Goal: Use online tool/utility: Utilize a website feature to perform a specific function

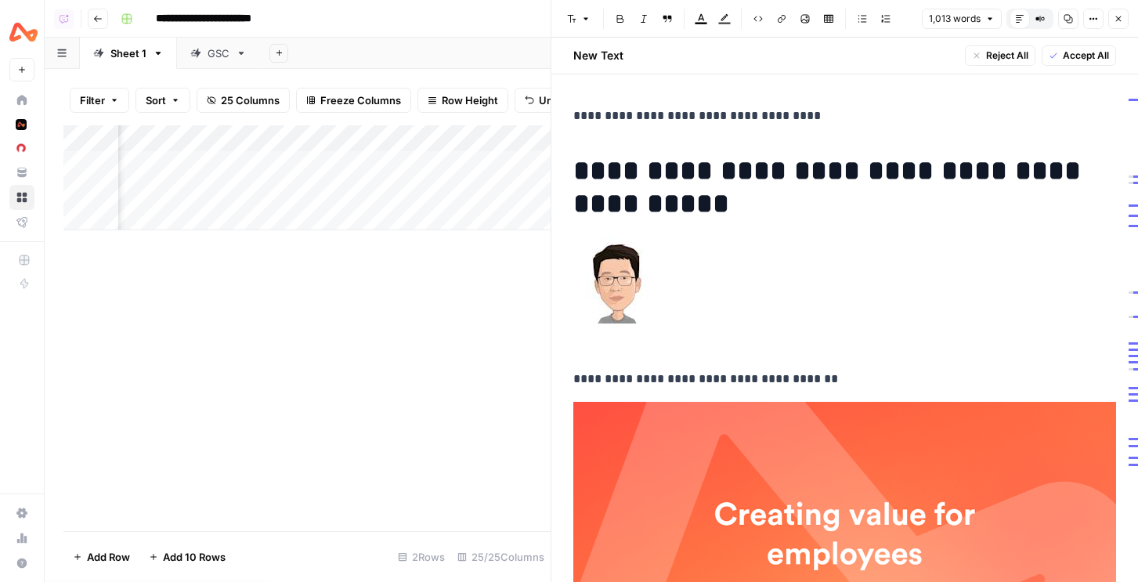
scroll to position [848, 0]
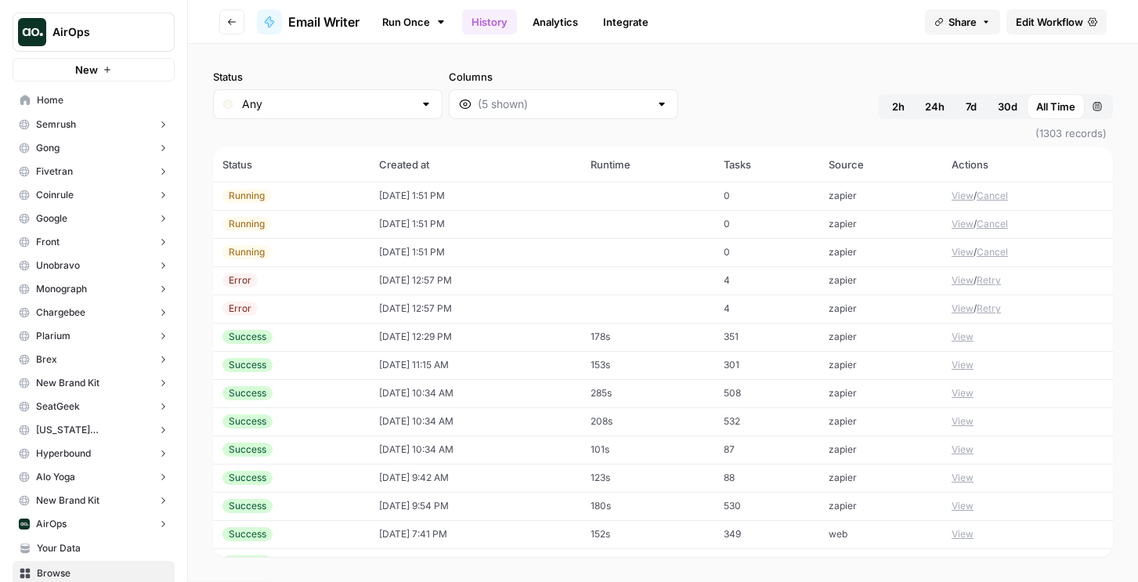
click at [420, 204] on td "[DATE] 1:51 PM" at bounding box center [475, 196] width 211 height 28
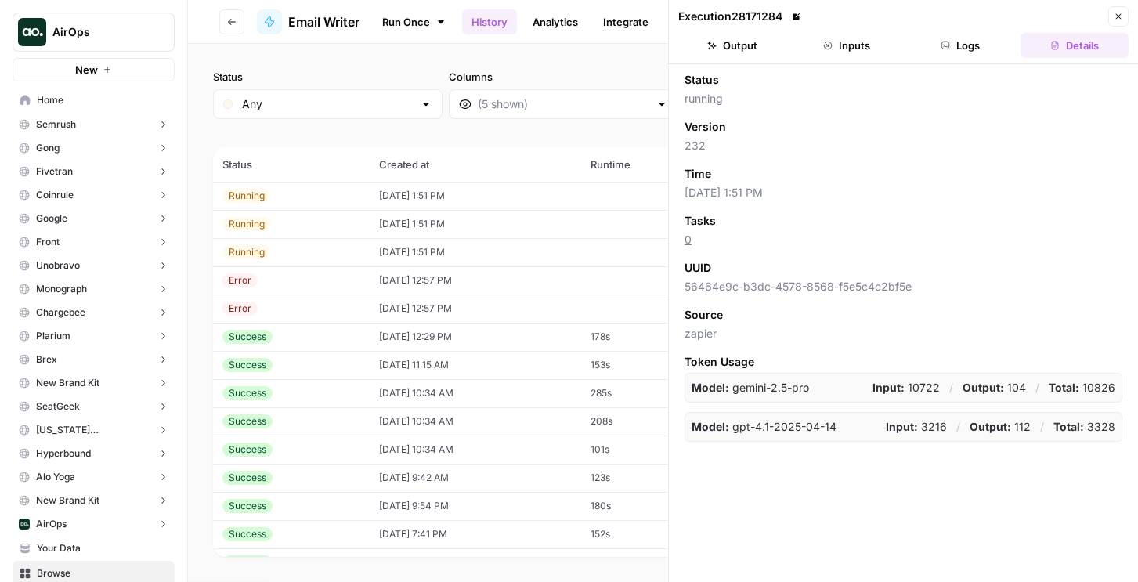
click at [438, 278] on td "[DATE] 12:57 PM" at bounding box center [475, 280] width 211 height 28
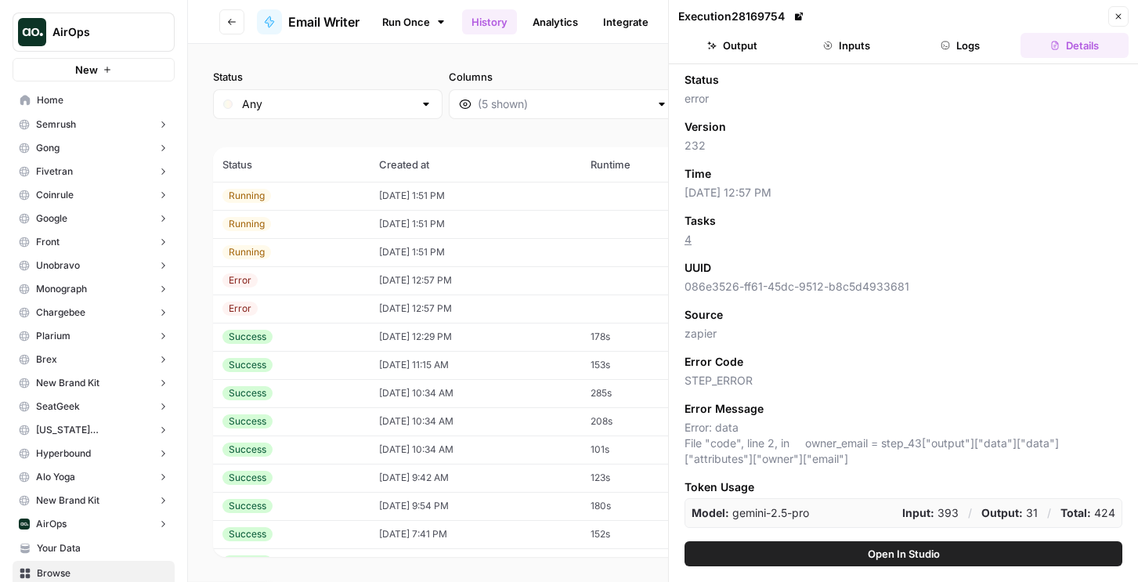
click at [966, 49] on button "Logs" at bounding box center [961, 45] width 108 height 25
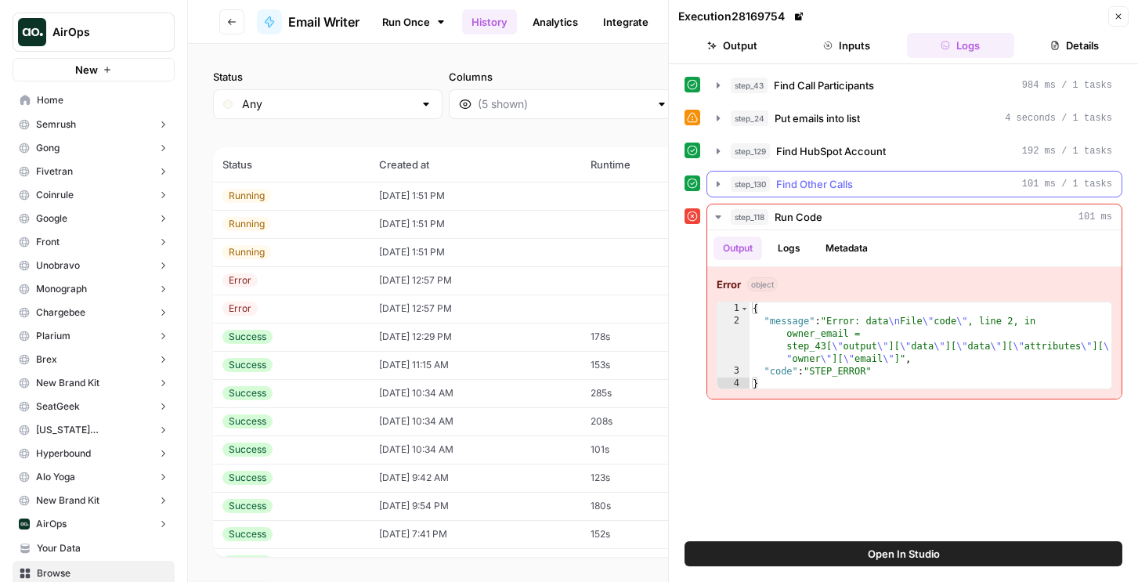
click at [802, 182] on span "Find Other Calls" at bounding box center [814, 184] width 77 height 16
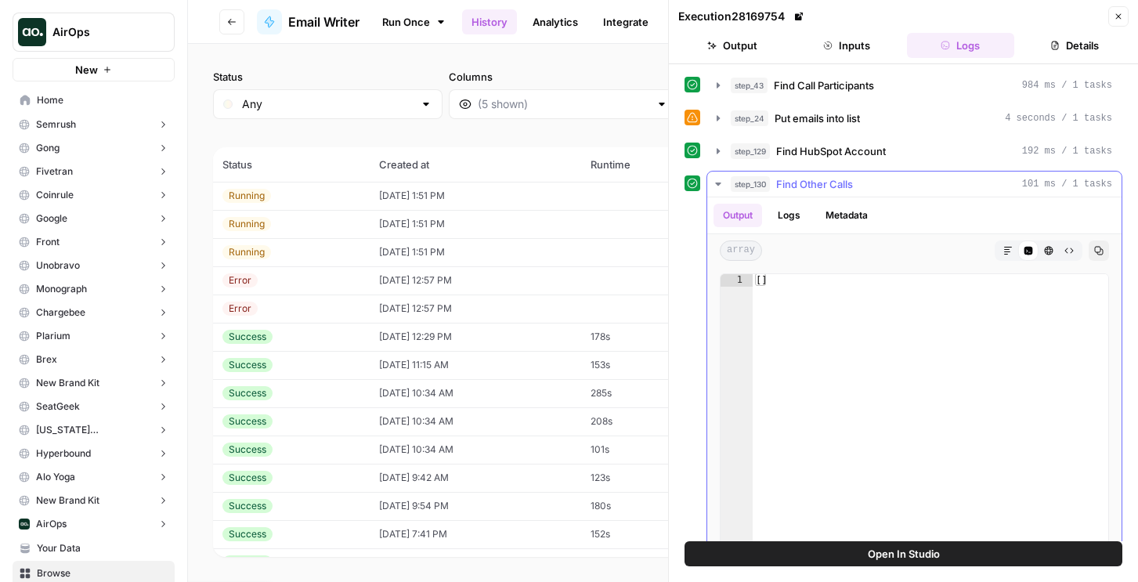
click at [802, 182] on span "Find Other Calls" at bounding box center [814, 184] width 77 height 16
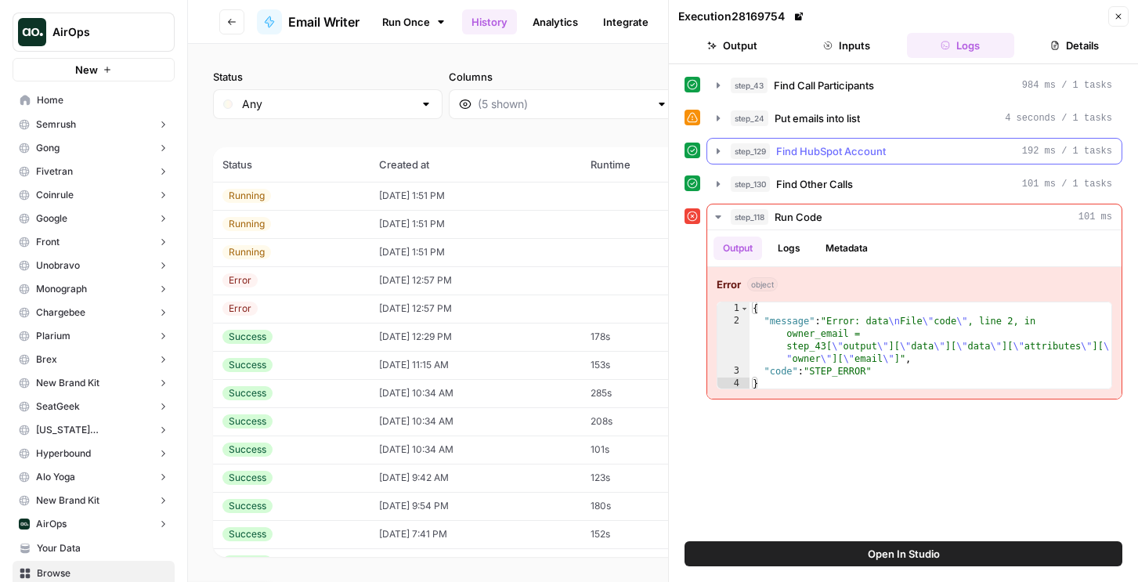
click at [796, 150] on span "Find HubSpot Account" at bounding box center [831, 151] width 110 height 16
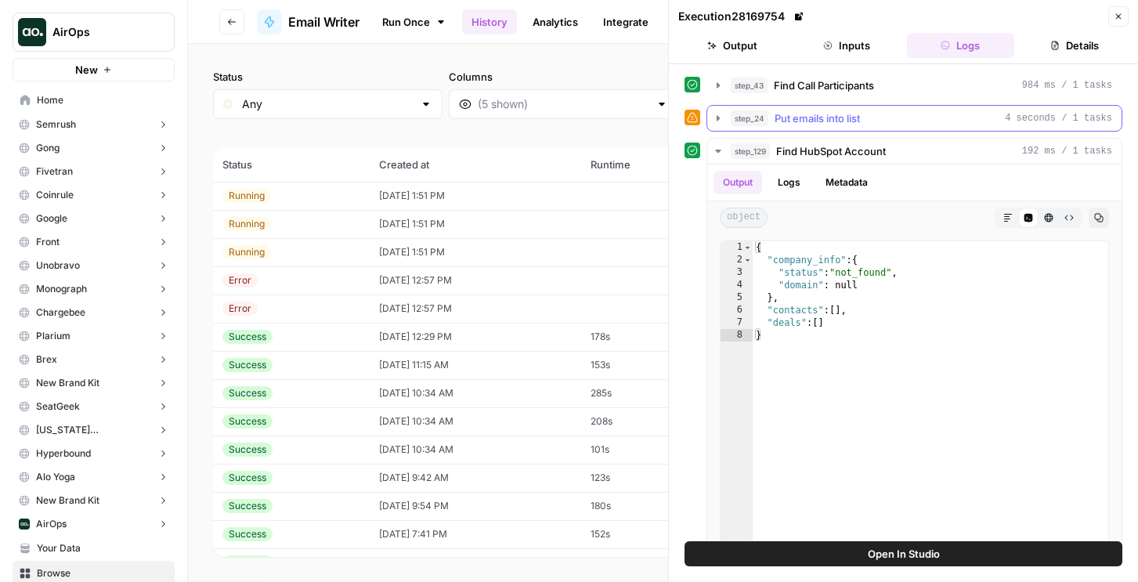
click at [799, 115] on span "Put emails into list" at bounding box center [816, 118] width 85 height 16
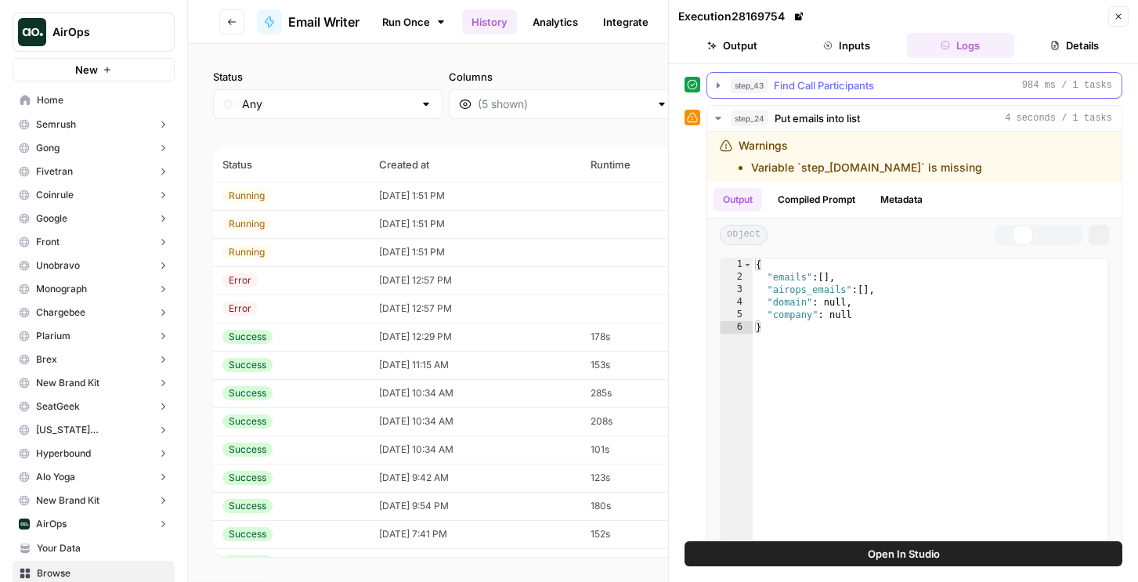
click at [777, 83] on span "Find Call Participants" at bounding box center [824, 86] width 100 height 16
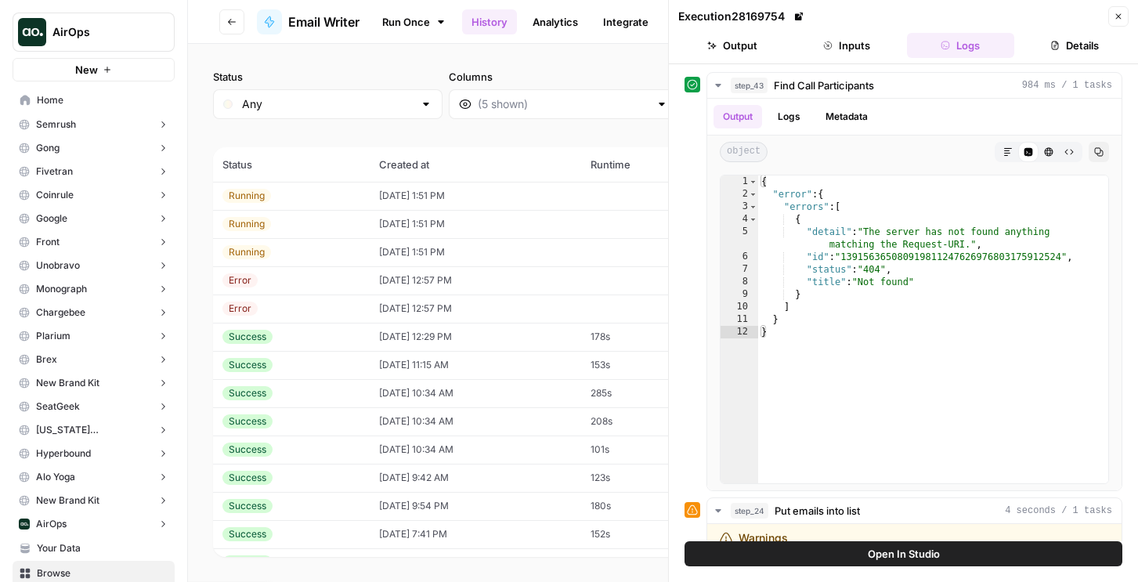
click at [510, 195] on td "[DATE] 1:51 PM" at bounding box center [475, 196] width 211 height 28
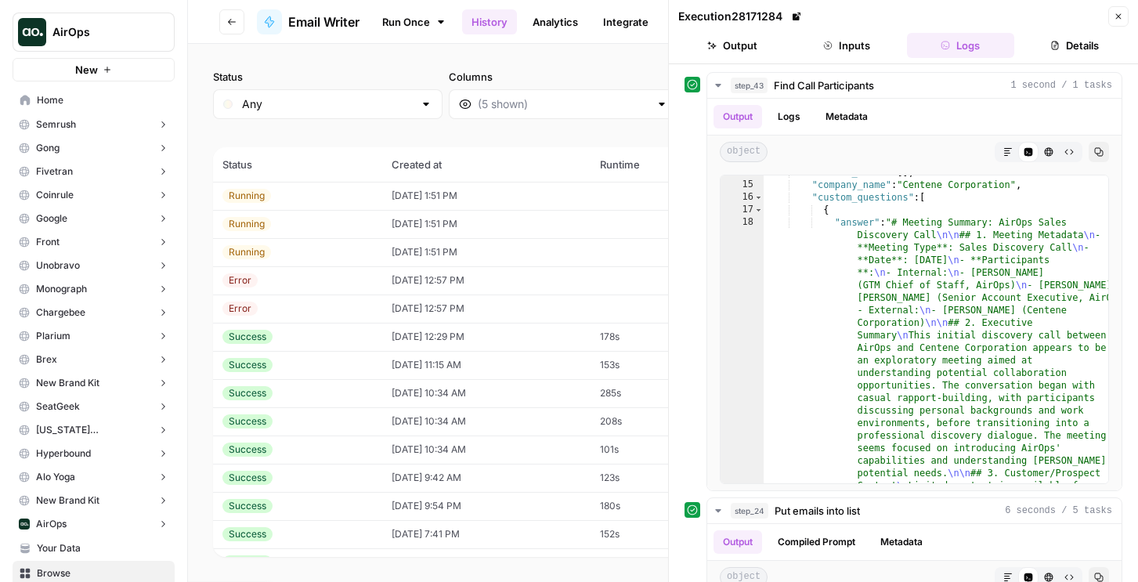
click at [492, 229] on td "[DATE] 1:51 PM" at bounding box center [485, 224] width 207 height 28
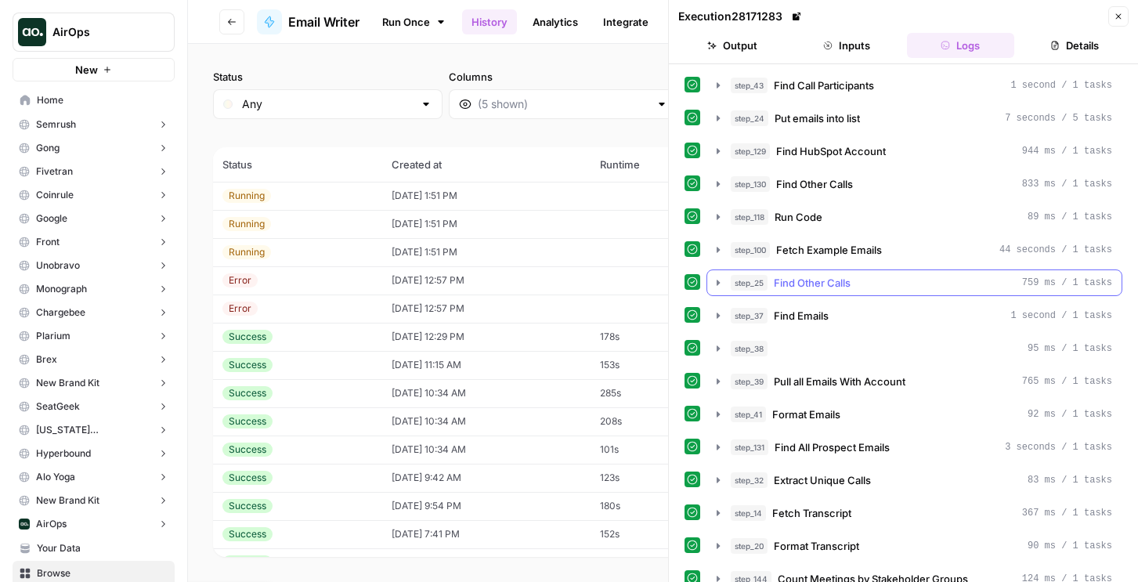
scroll to position [178, 0]
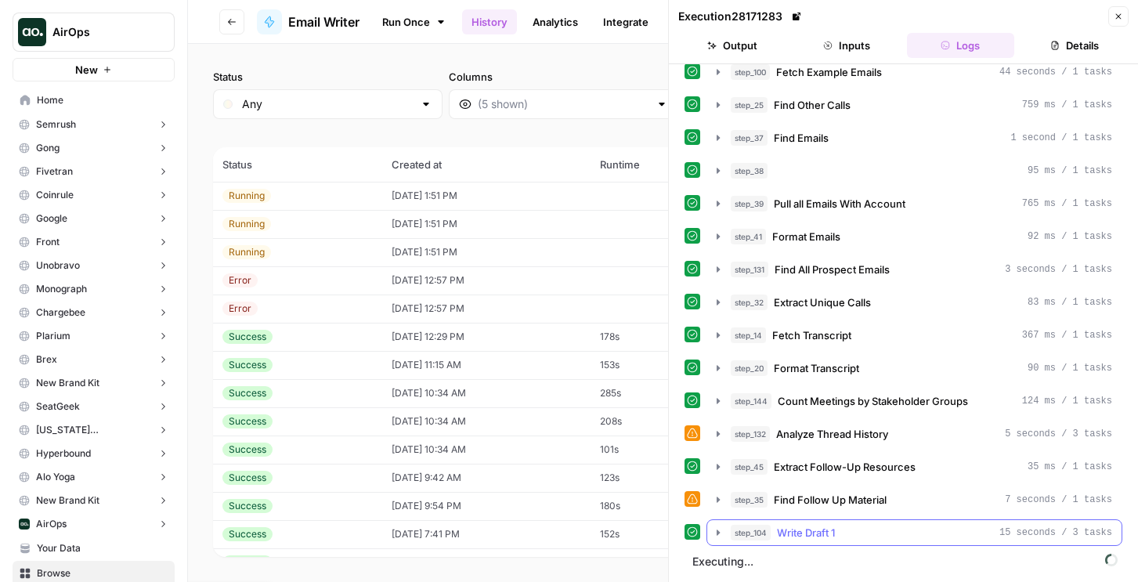
click at [789, 532] on span "Write Draft 1" at bounding box center [806, 533] width 58 height 16
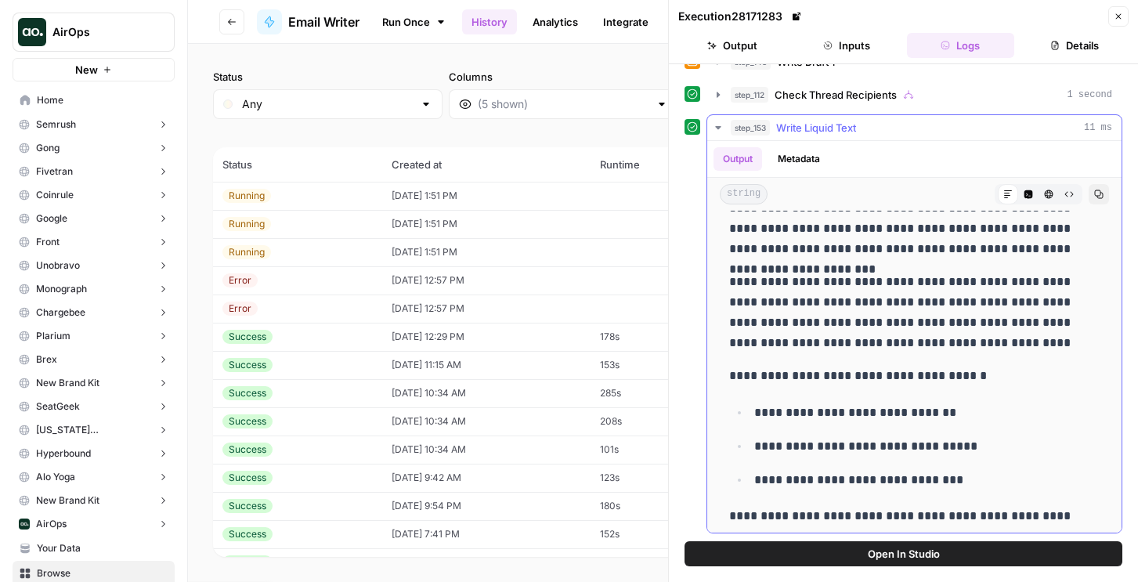
scroll to position [244, 0]
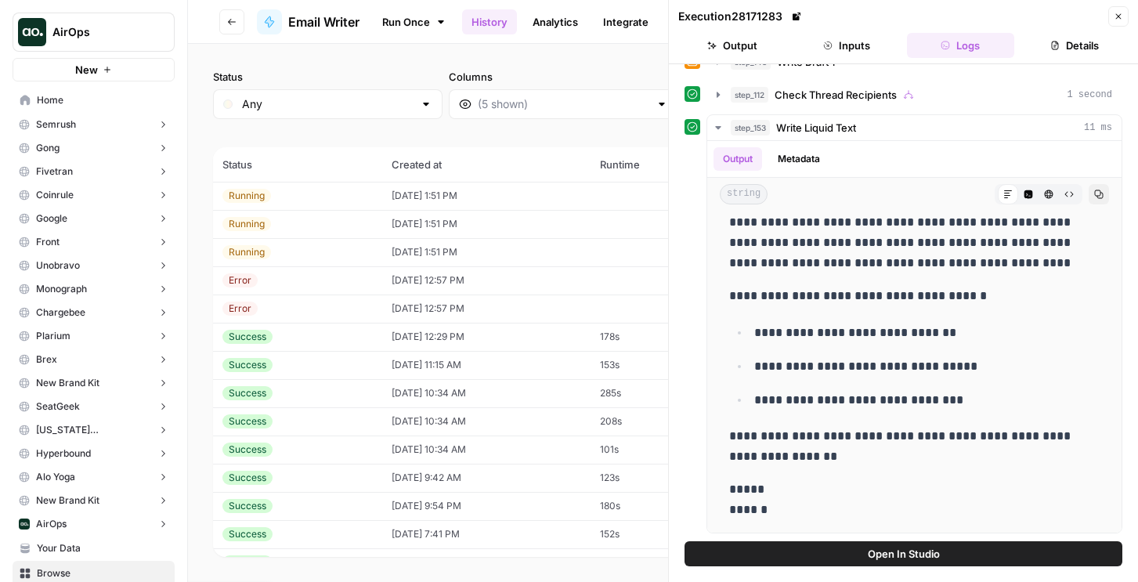
click at [616, 222] on td at bounding box center [655, 224] width 131 height 28
click at [589, 226] on td "[DATE] 1:51 PM" at bounding box center [485, 224] width 207 height 28
click at [590, 254] on td "[DATE] 1:51 PM" at bounding box center [485, 252] width 207 height 28
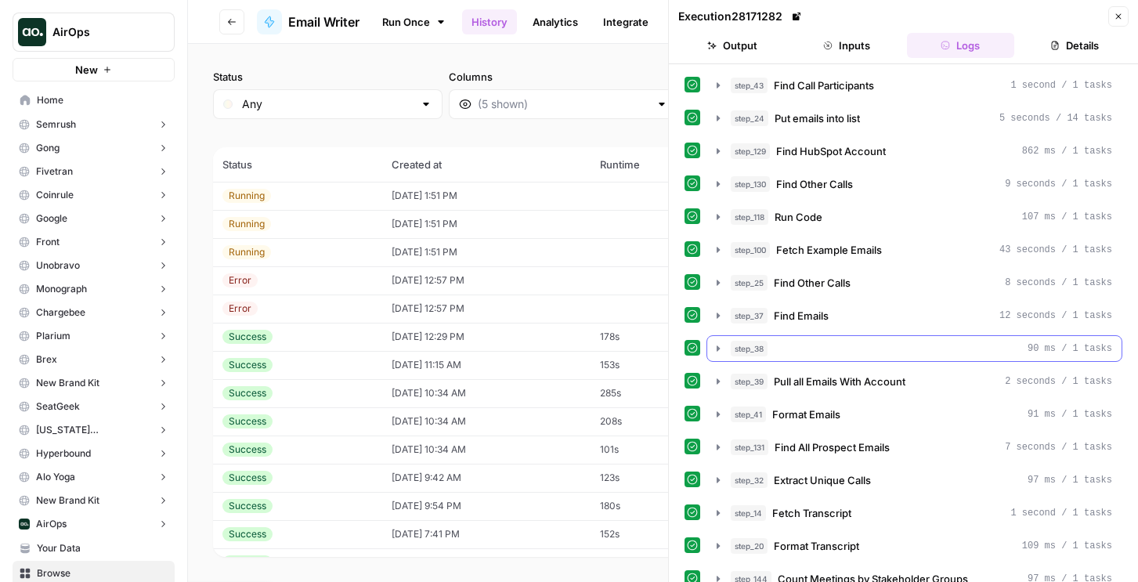
scroll to position [145, 0]
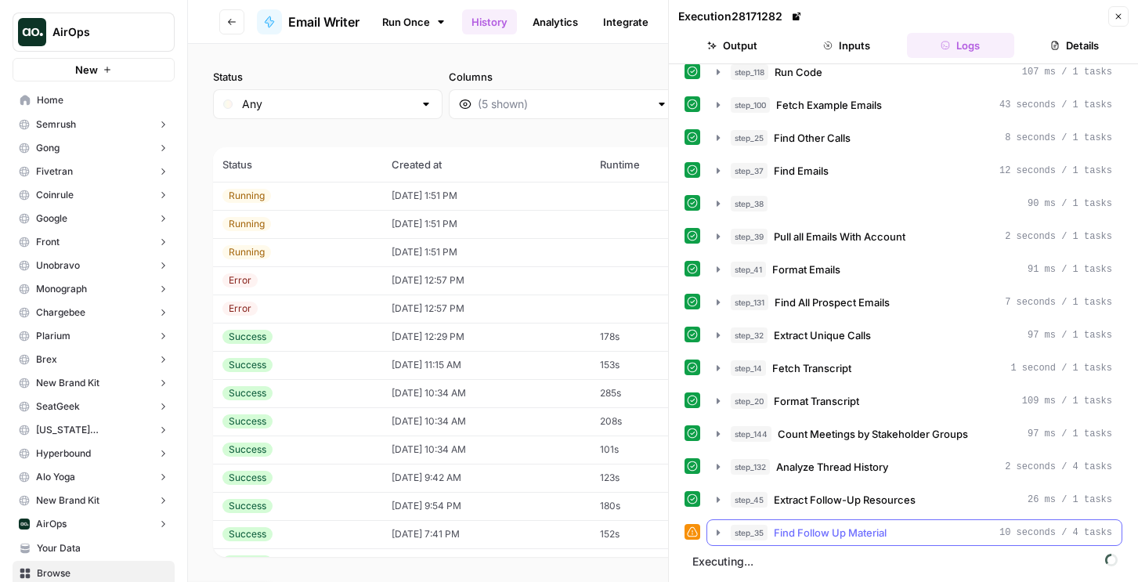
click at [787, 543] on button "step_35 Find Follow Up Material 10 seconds / 4 tasks" at bounding box center [914, 532] width 414 height 25
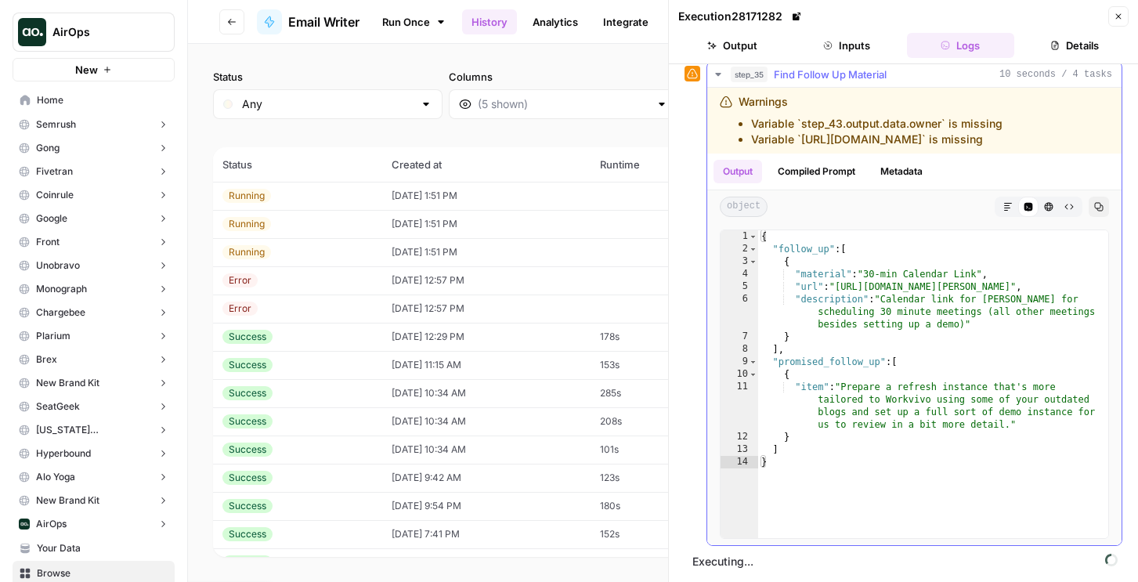
scroll to position [424, 0]
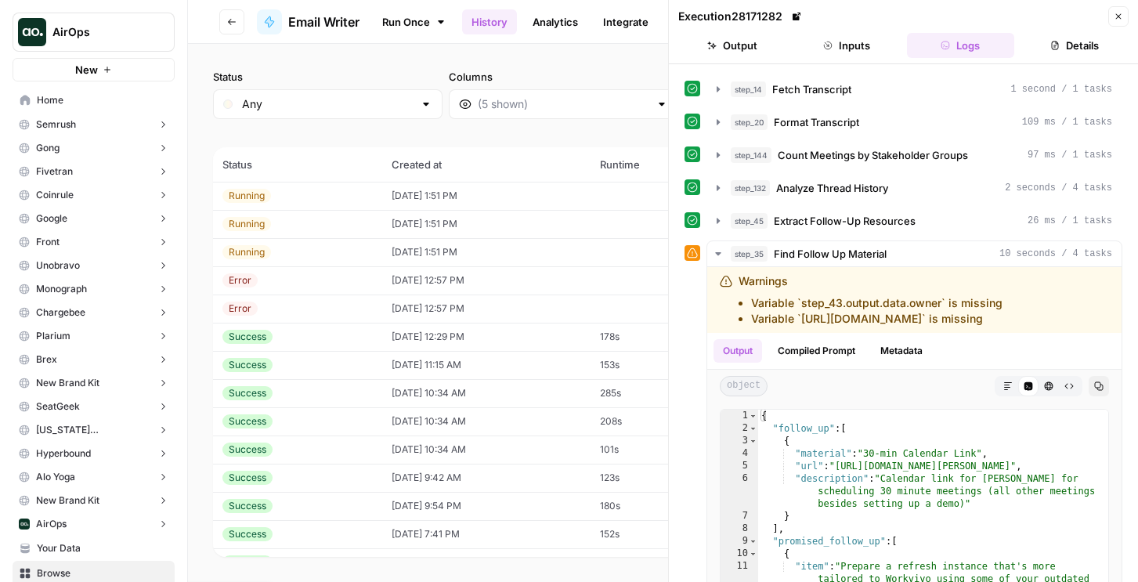
click at [536, 192] on td "[DATE] 1:51 PM" at bounding box center [485, 196] width 207 height 28
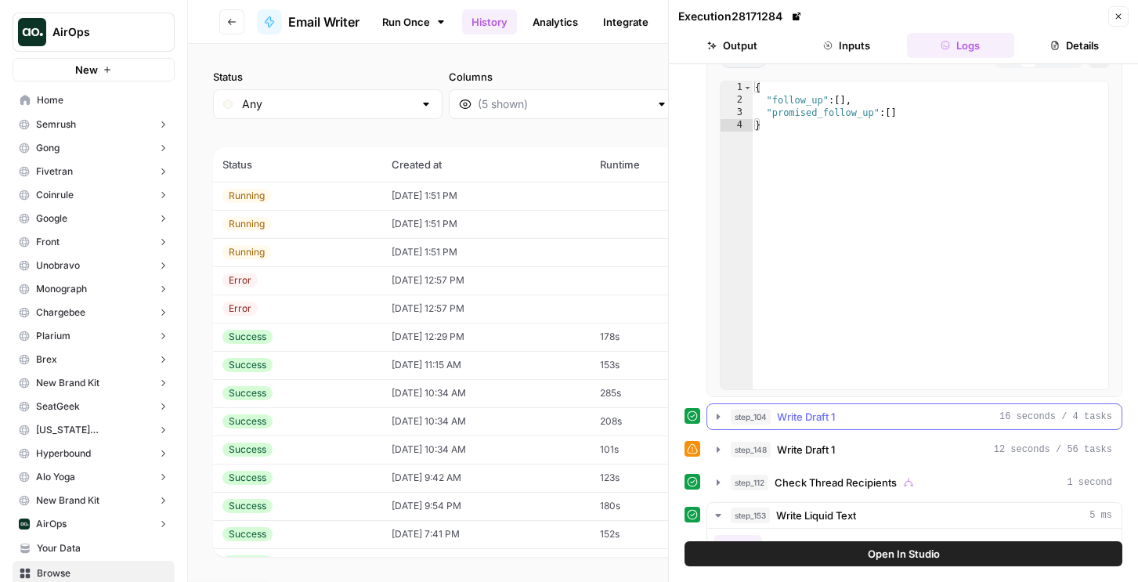
scroll to position [1139, 0]
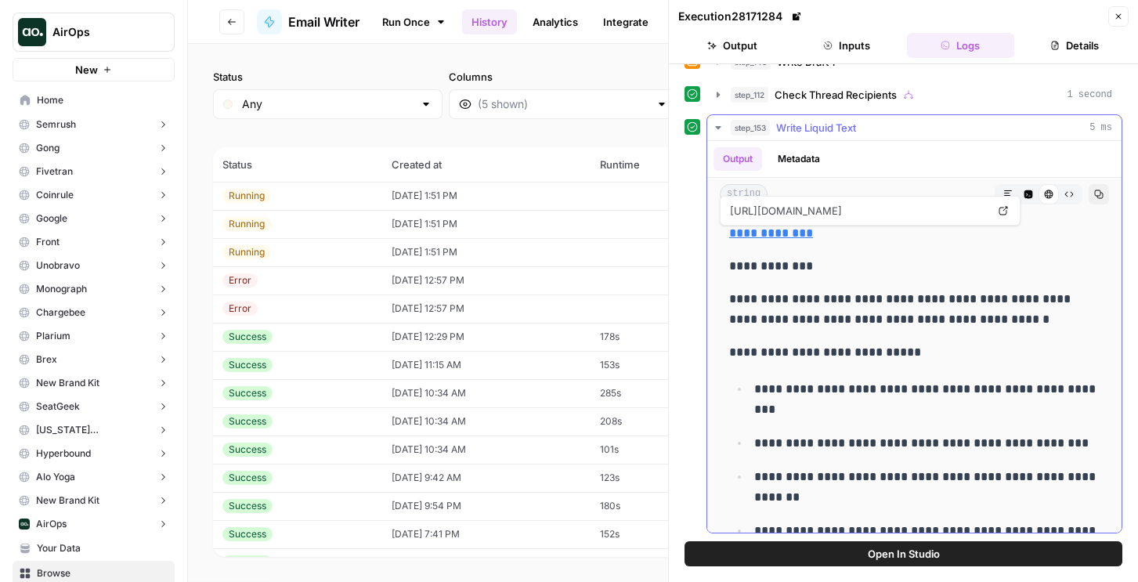
click at [773, 234] on link "**********" at bounding box center [771, 233] width 84 height 12
click at [452, 220] on td "[DATE] 1:51 PM" at bounding box center [485, 224] width 207 height 28
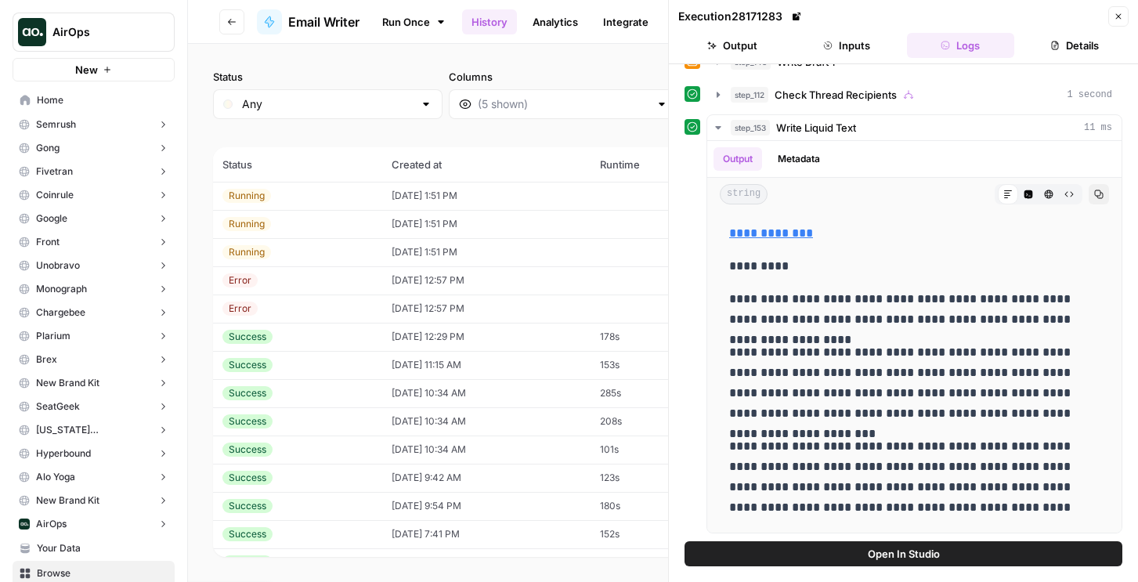
click at [497, 189] on td "[DATE] 1:51 PM" at bounding box center [485, 196] width 207 height 28
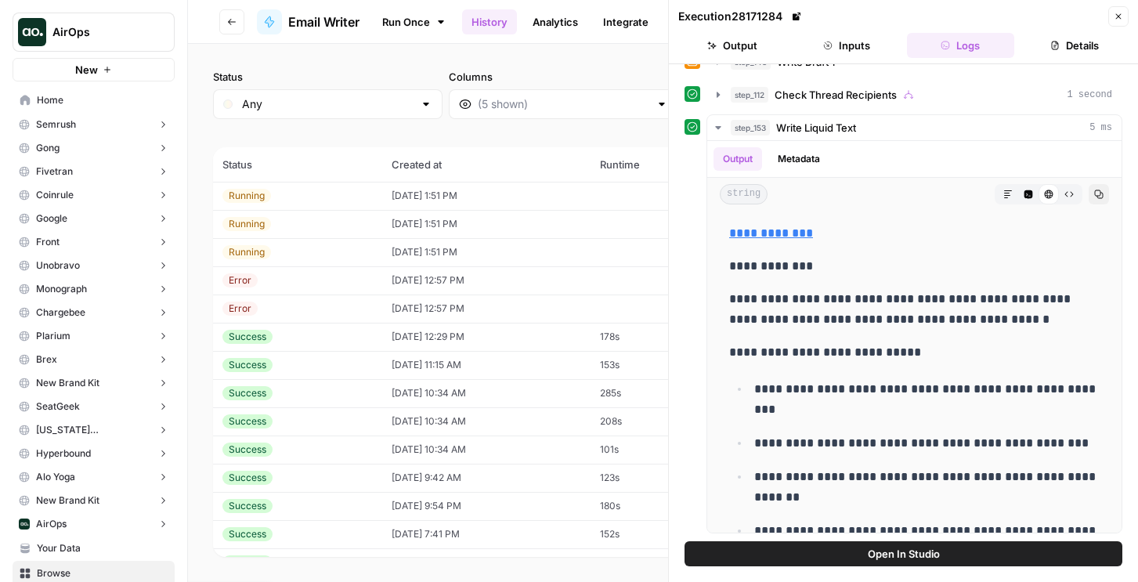
click at [492, 227] on td "[DATE] 1:51 PM" at bounding box center [485, 224] width 207 height 28
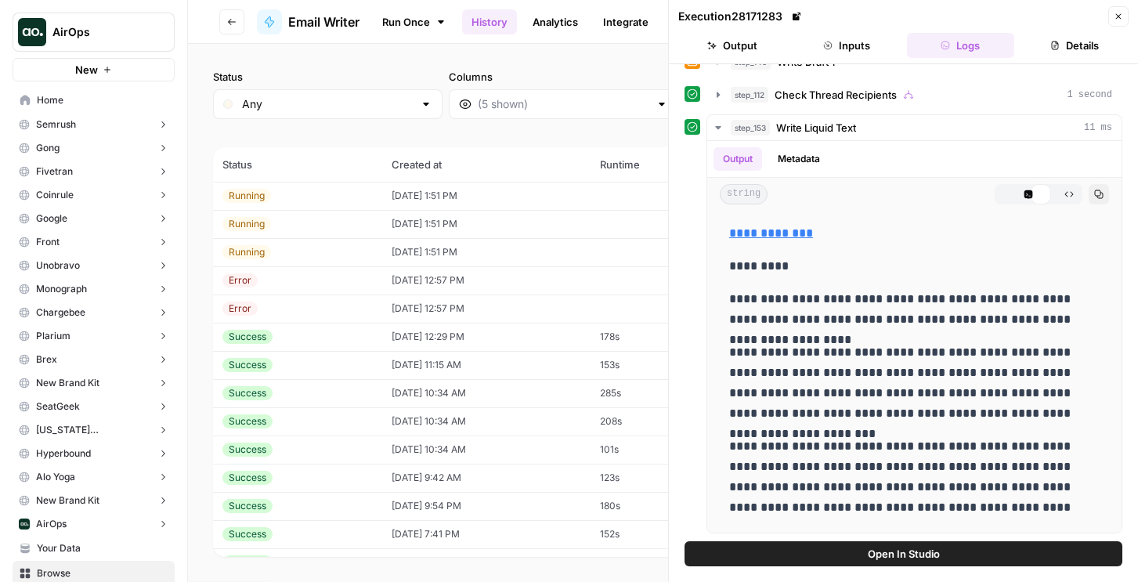
click at [493, 244] on td "[DATE] 1:51 PM" at bounding box center [485, 252] width 207 height 28
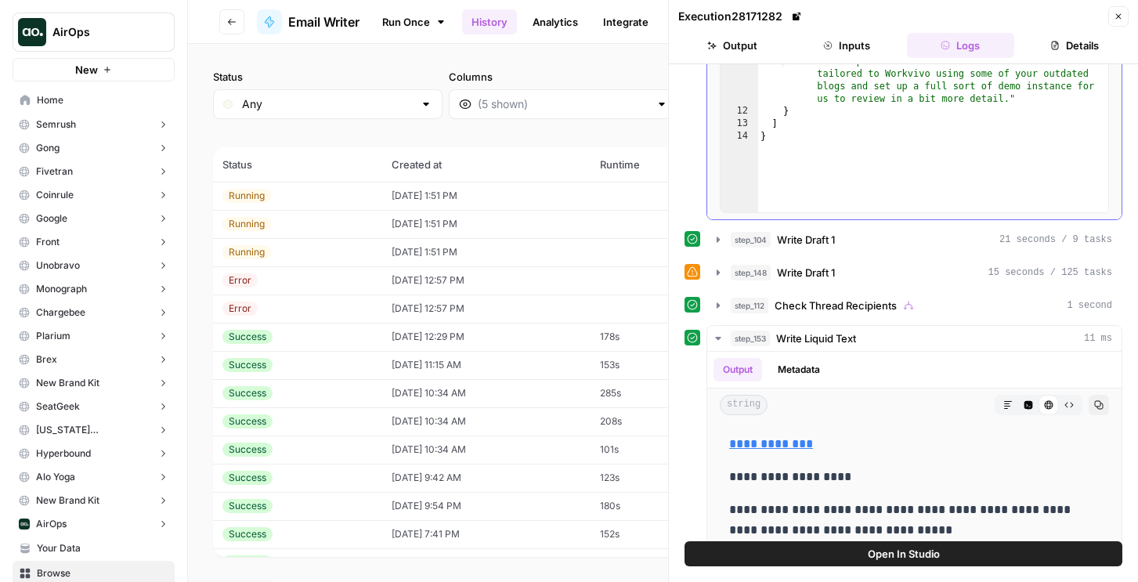
scroll to position [923, 0]
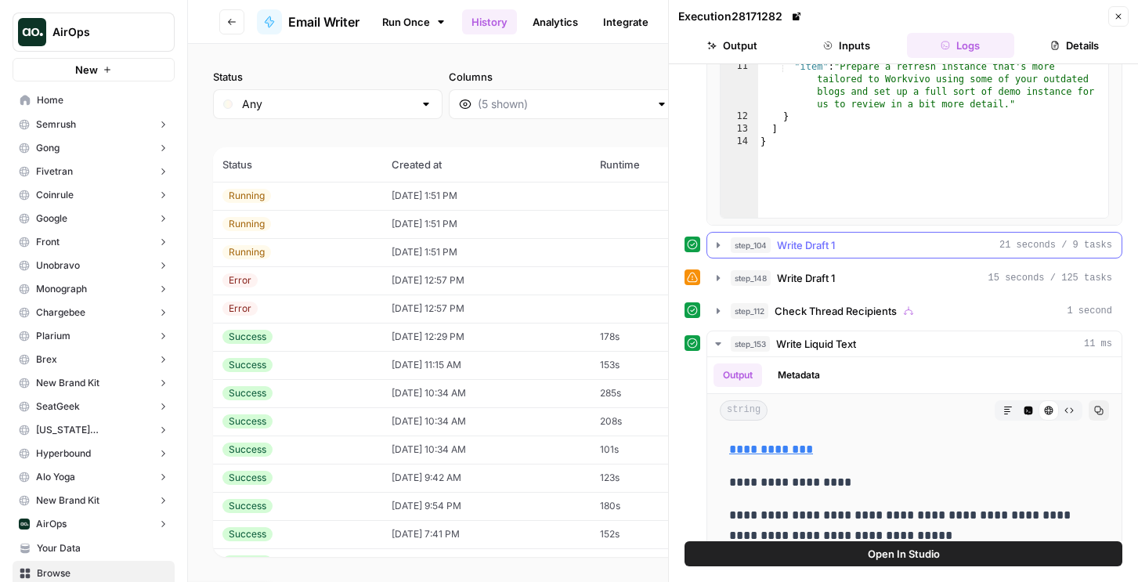
click at [807, 250] on span "Write Draft 1" at bounding box center [806, 245] width 58 height 16
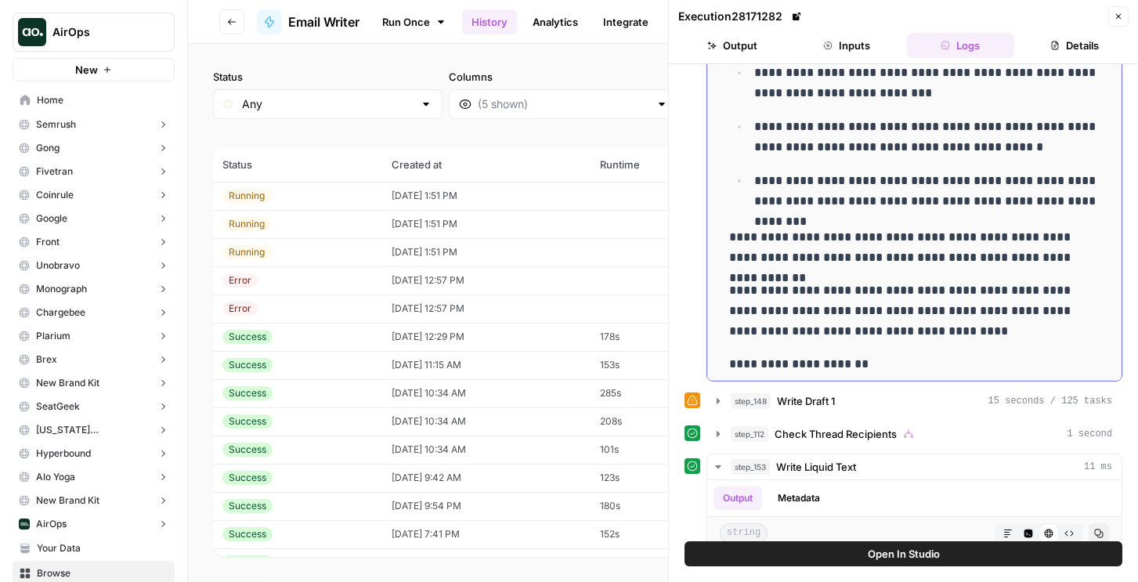
scroll to position [413, 0]
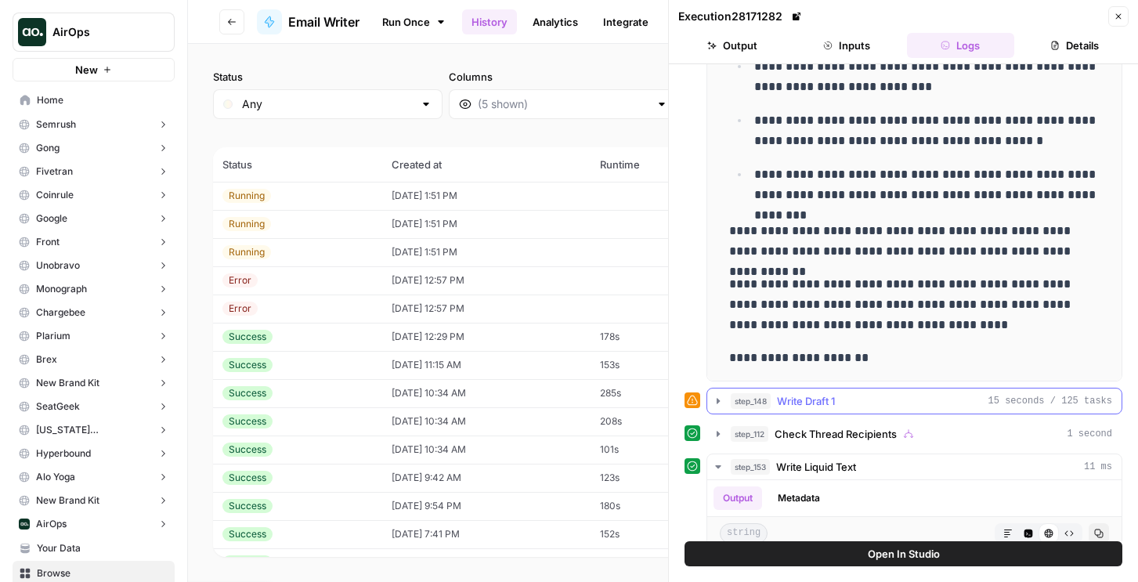
click at [813, 402] on span "Write Draft 1" at bounding box center [806, 401] width 58 height 16
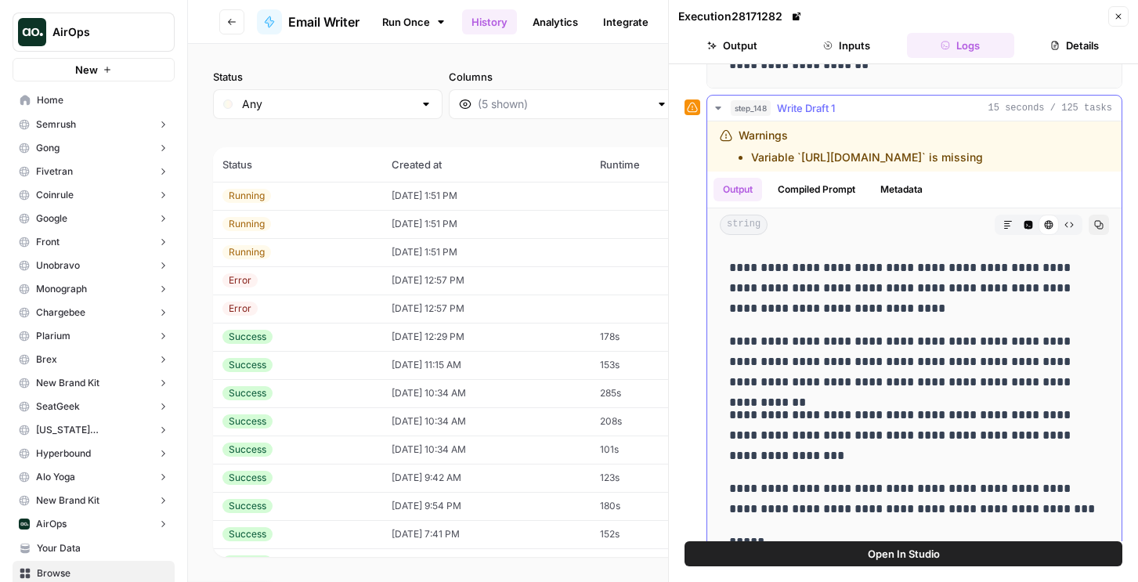
scroll to position [305, 0]
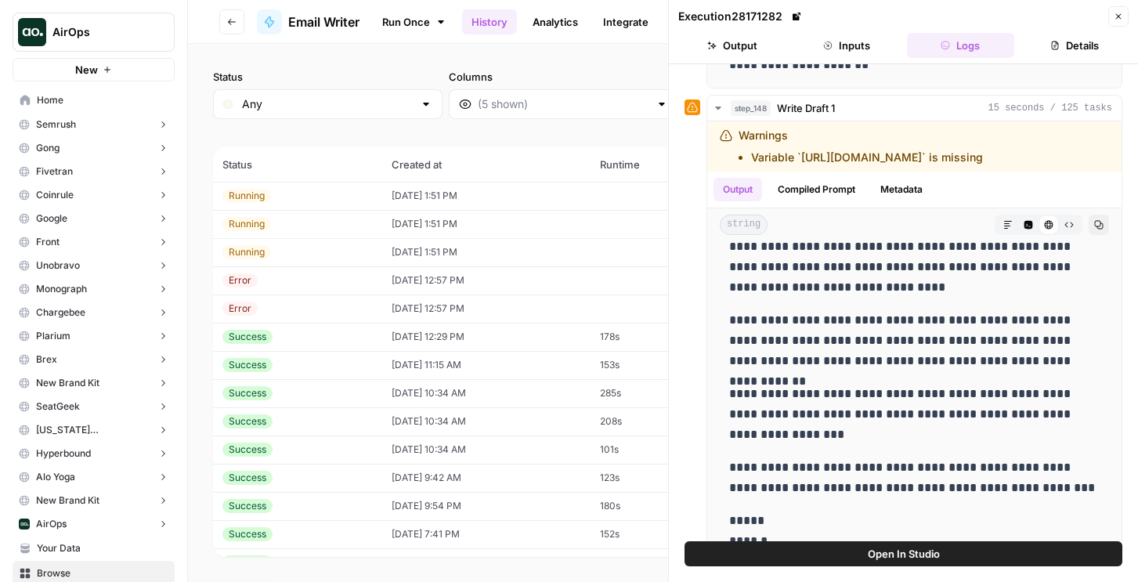
click at [810, 557] on button "Open In Studio" at bounding box center [903, 553] width 438 height 25
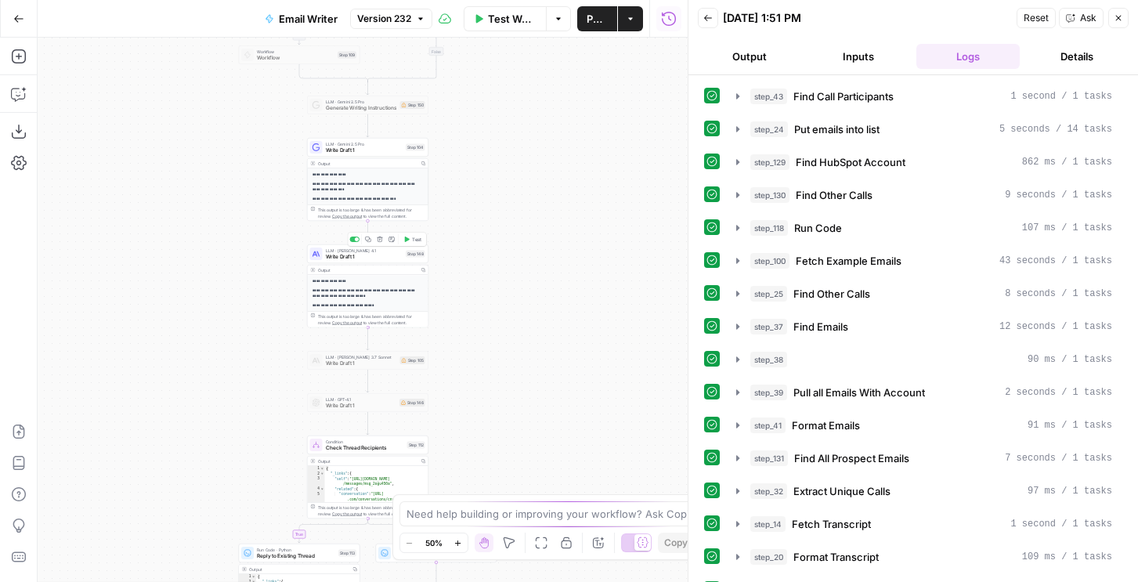
click at [373, 258] on span "Write Draft 1" at bounding box center [365, 257] width 78 height 8
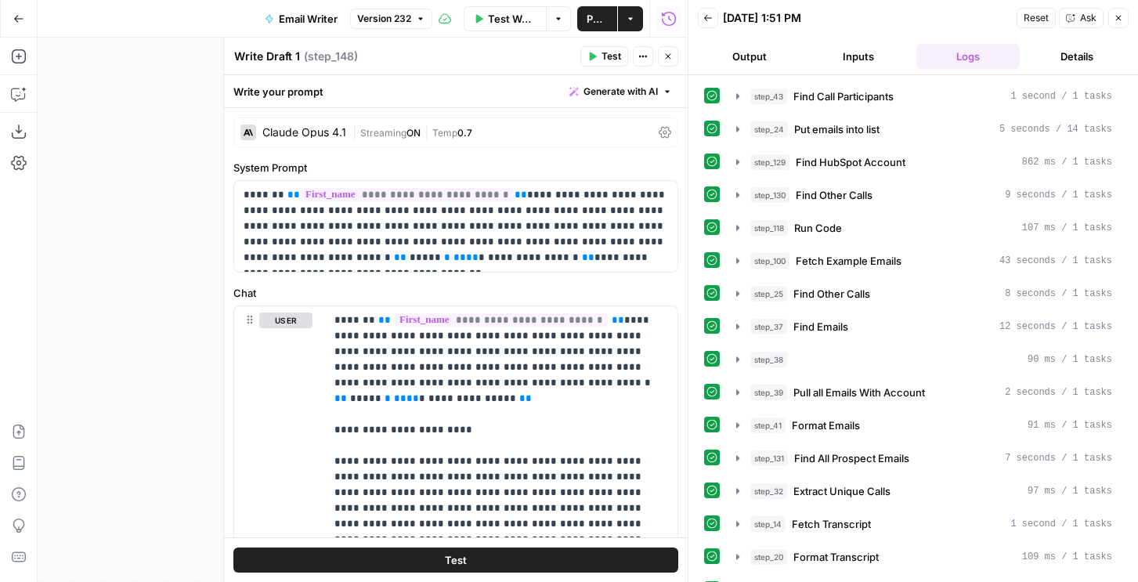
click at [670, 53] on icon "button" at bounding box center [667, 56] width 9 height 9
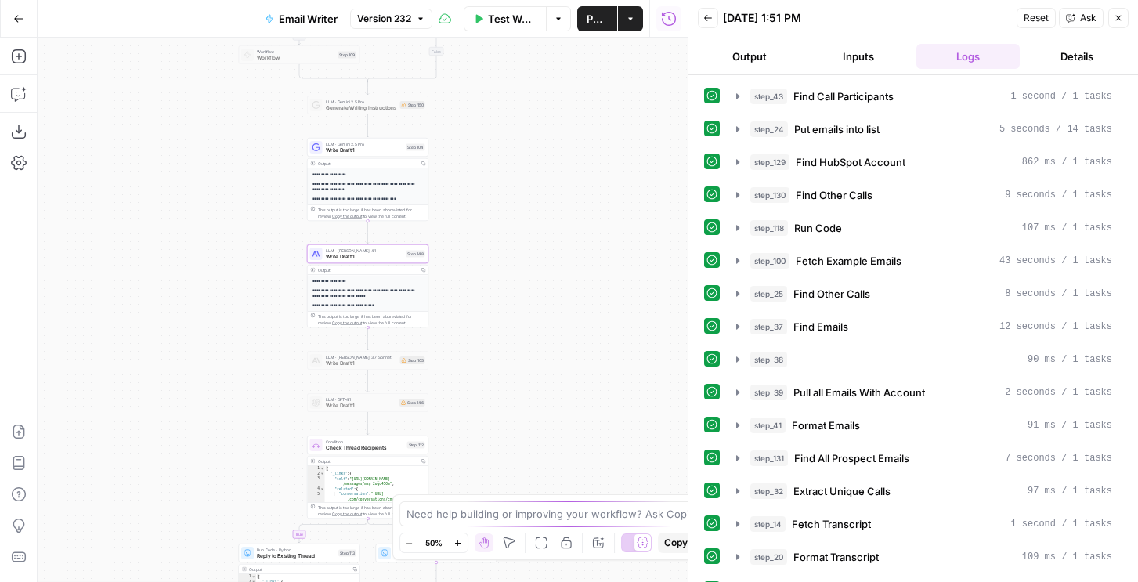
click at [365, 150] on span "Write Draft 1" at bounding box center [365, 150] width 78 height 8
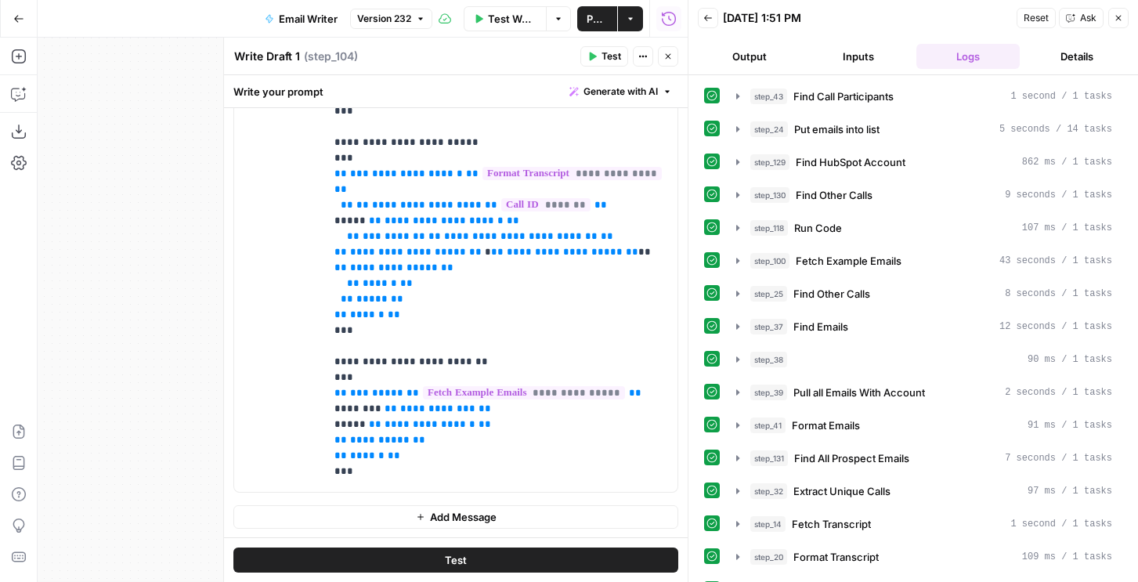
scroll to position [2089, 0]
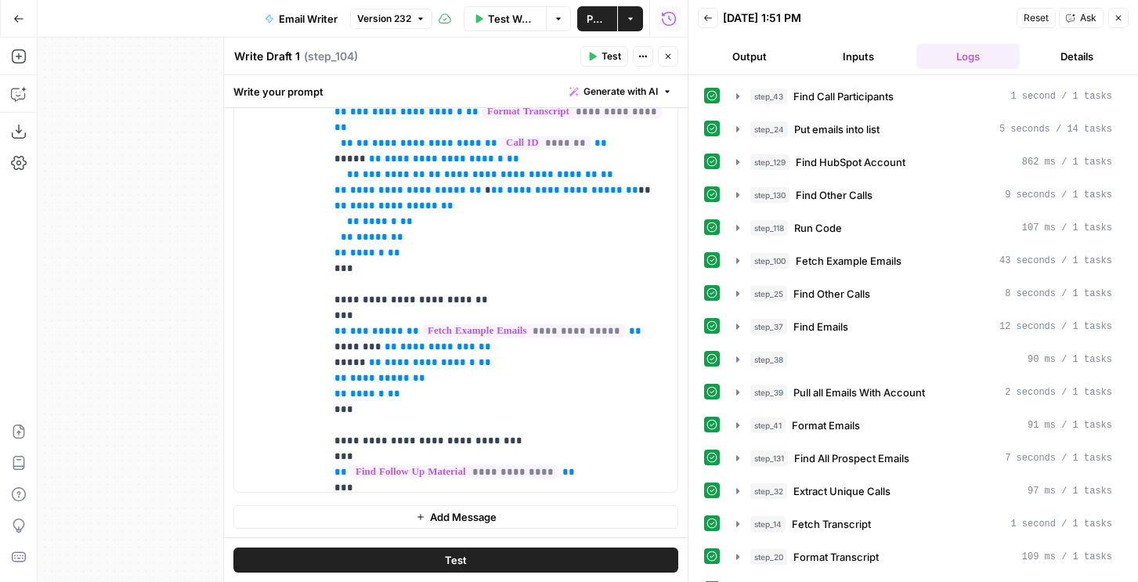
click at [670, 59] on icon "button" at bounding box center [667, 56] width 9 height 9
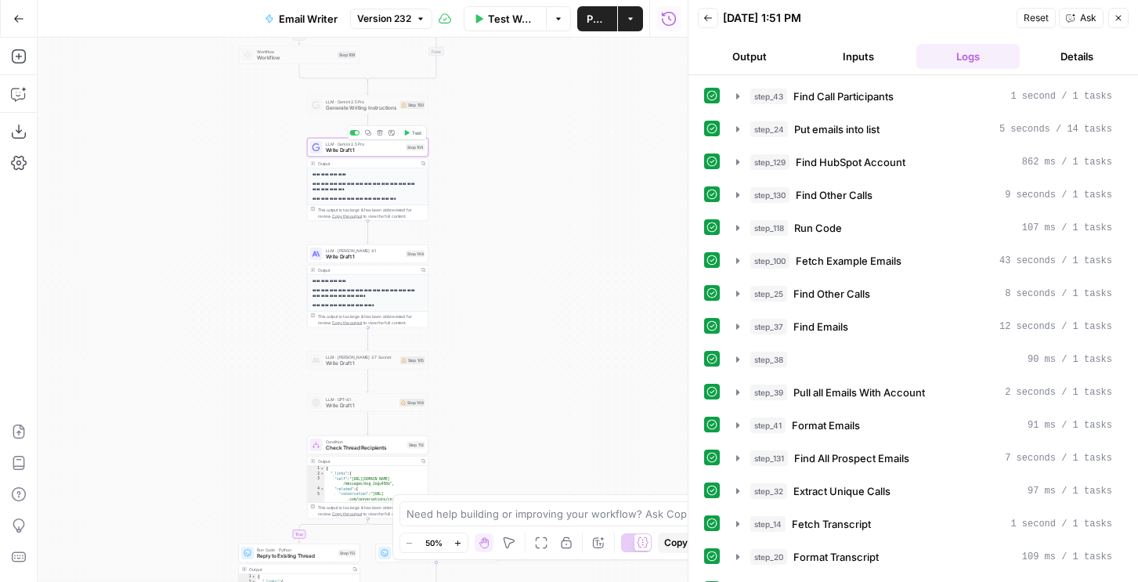
click at [369, 132] on icon "button" at bounding box center [367, 132] width 5 height 5
click at [357, 141] on span "LLM · Gemini 2.5 Pro" at bounding box center [365, 144] width 78 height 6
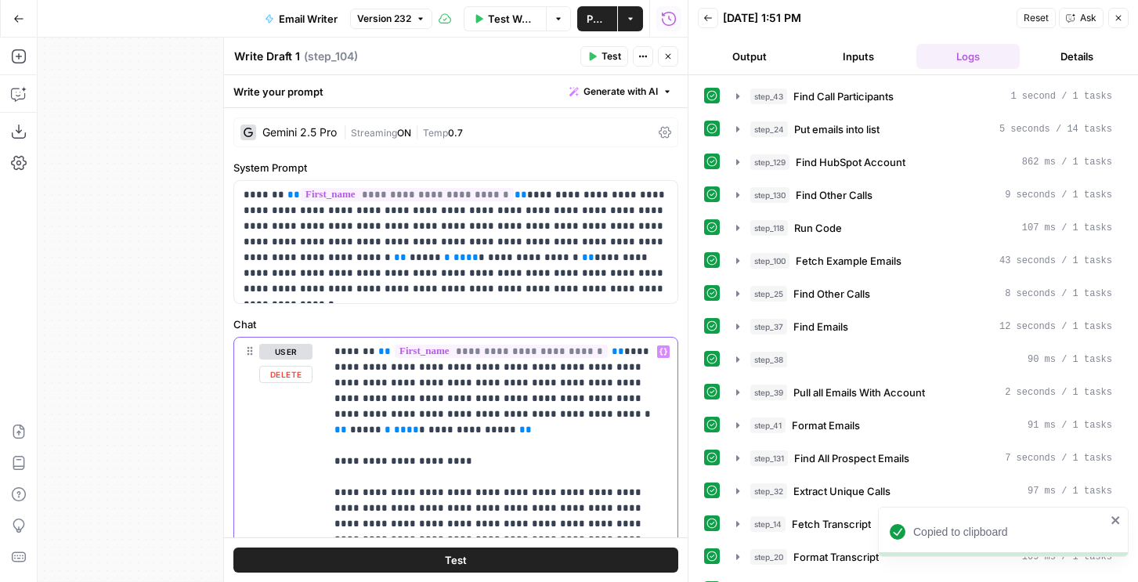
click at [673, 62] on button "Close" at bounding box center [668, 56] width 20 height 20
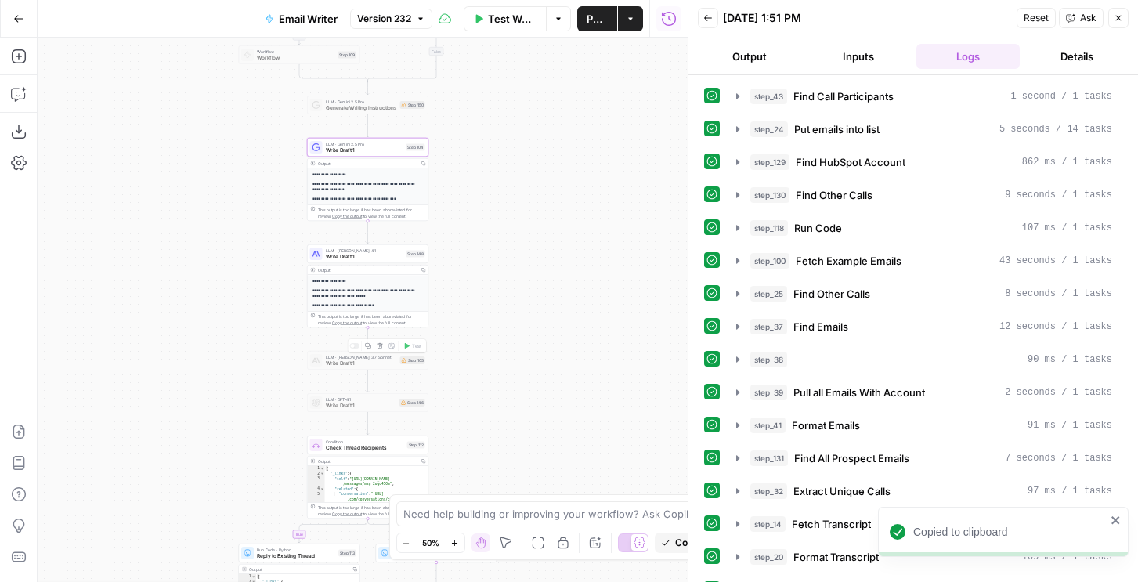
click at [359, 265] on div "**********" at bounding box center [367, 296] width 121 height 63
click at [359, 258] on span "Write Draft 1" at bounding box center [365, 257] width 78 height 8
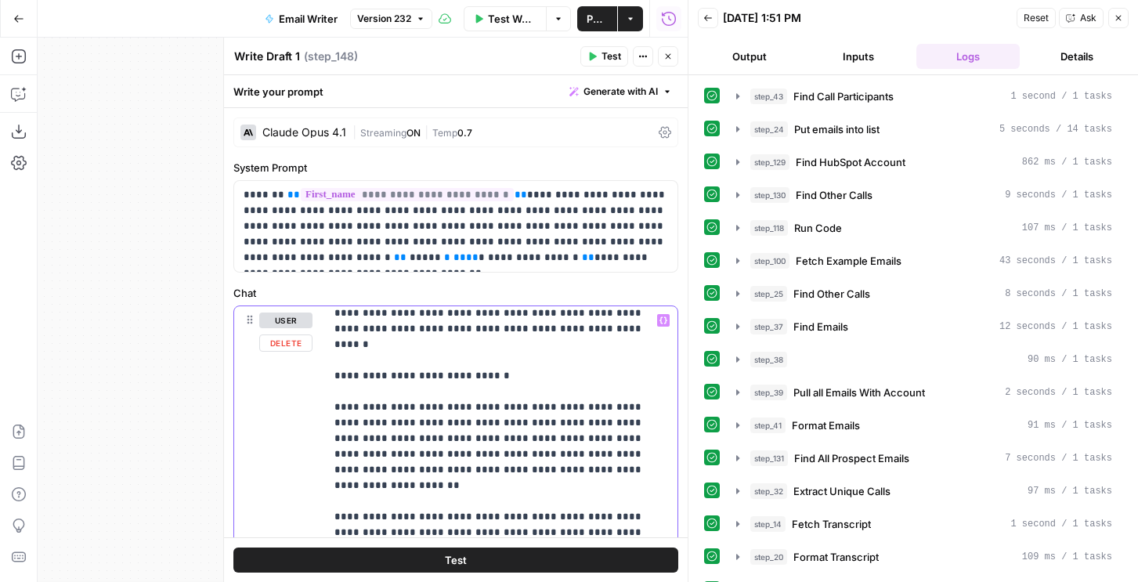
scroll to position [827, 0]
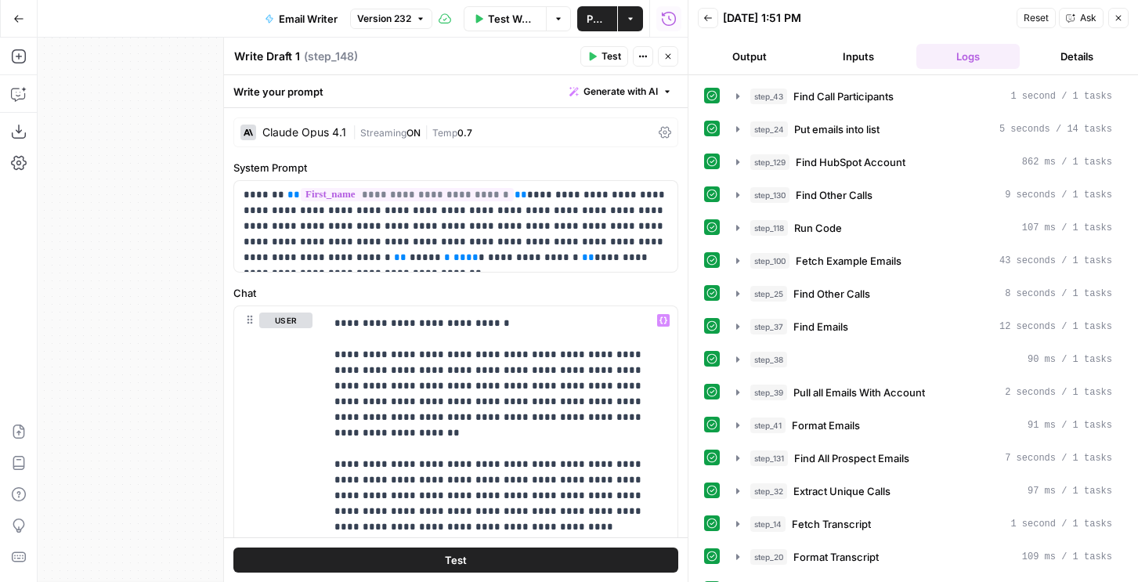
click at [666, 63] on button "Close" at bounding box center [668, 56] width 20 height 20
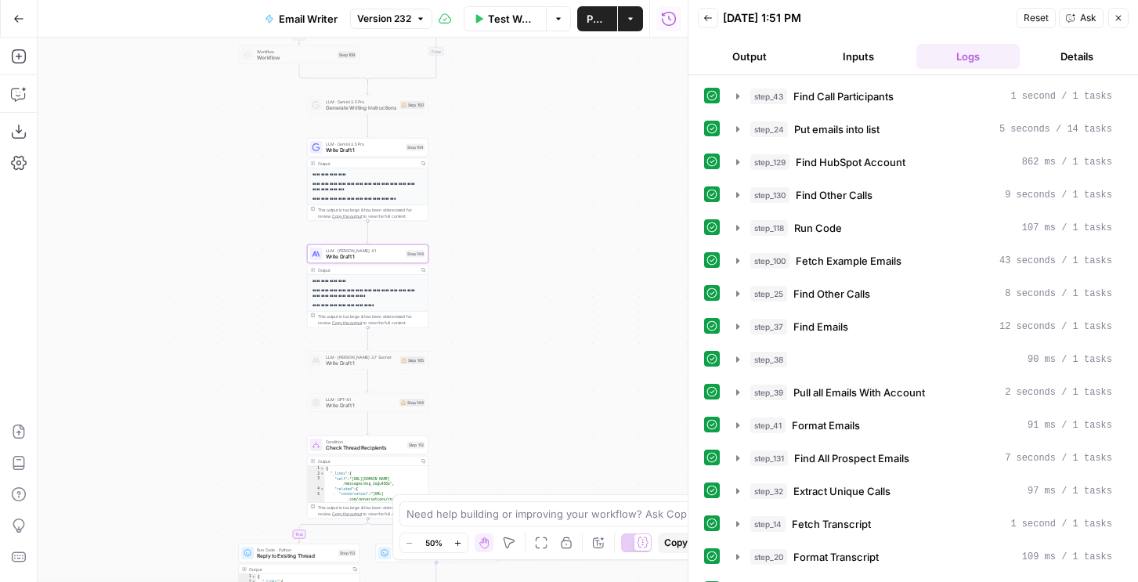
click at [346, 153] on span "Write Draft 1" at bounding box center [365, 150] width 78 height 8
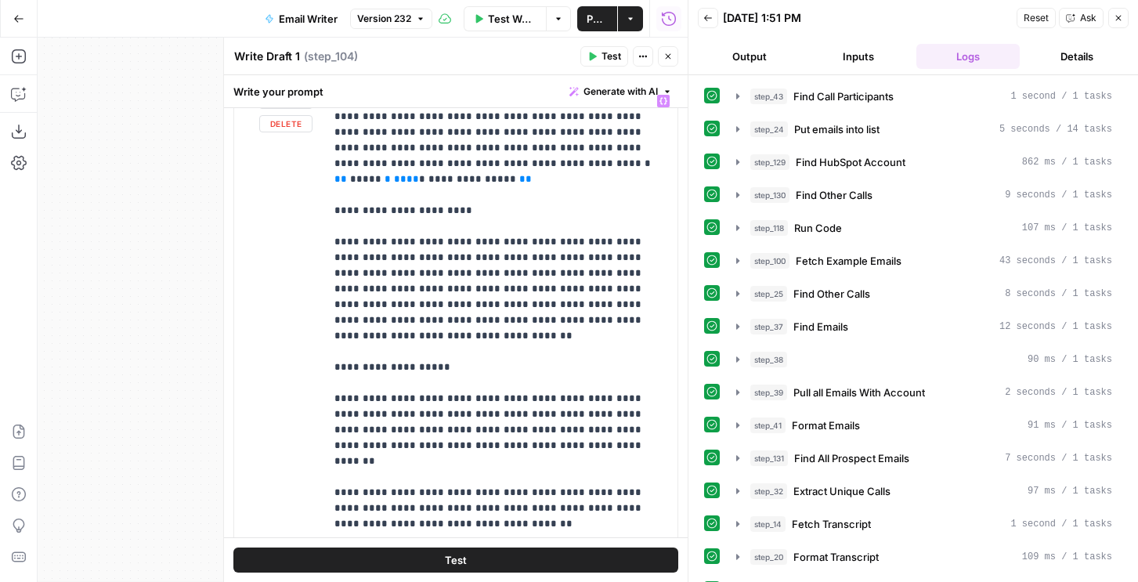
scroll to position [0, 0]
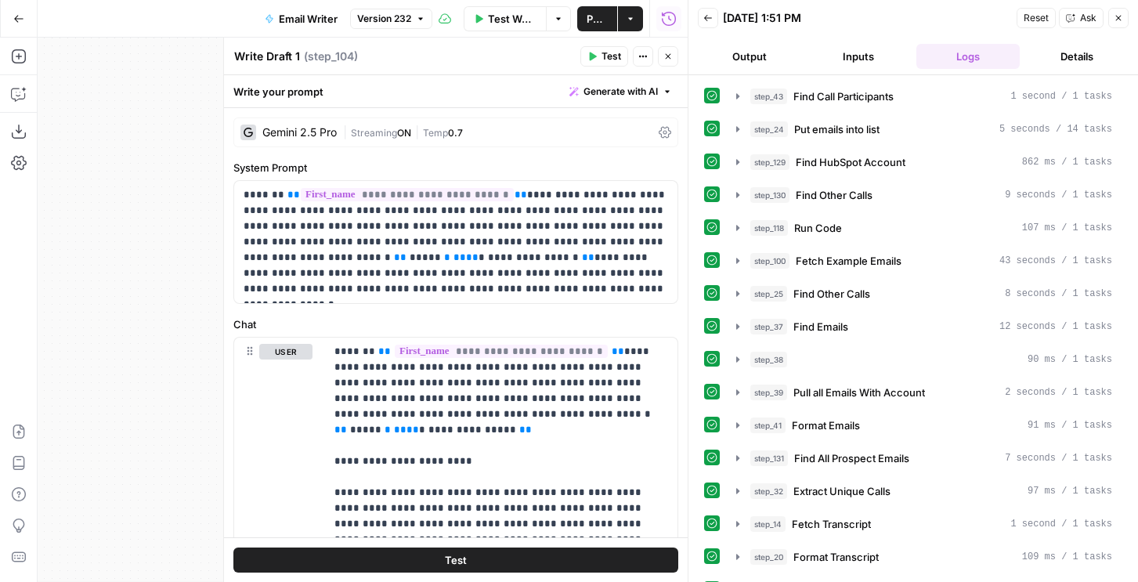
click at [662, 45] on header "Write Draft 1 Write Draft 1 ( step_104 ) Test Actions Close" at bounding box center [456, 57] width 464 height 38
click at [664, 49] on button "Close" at bounding box center [668, 56] width 20 height 20
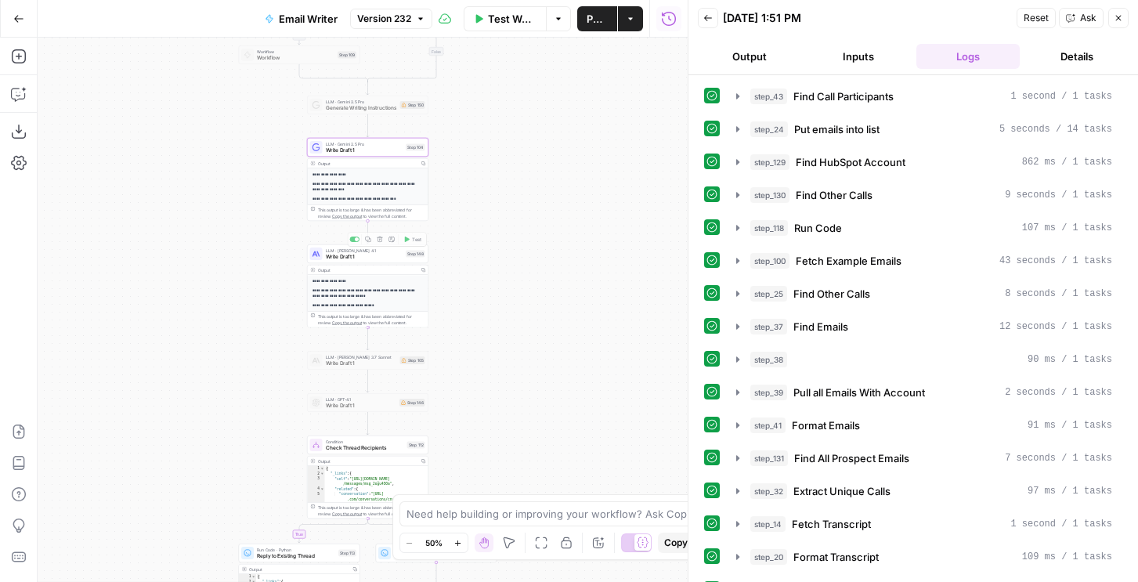
click at [363, 251] on span "LLM · [PERSON_NAME] 4.1" at bounding box center [365, 250] width 78 height 6
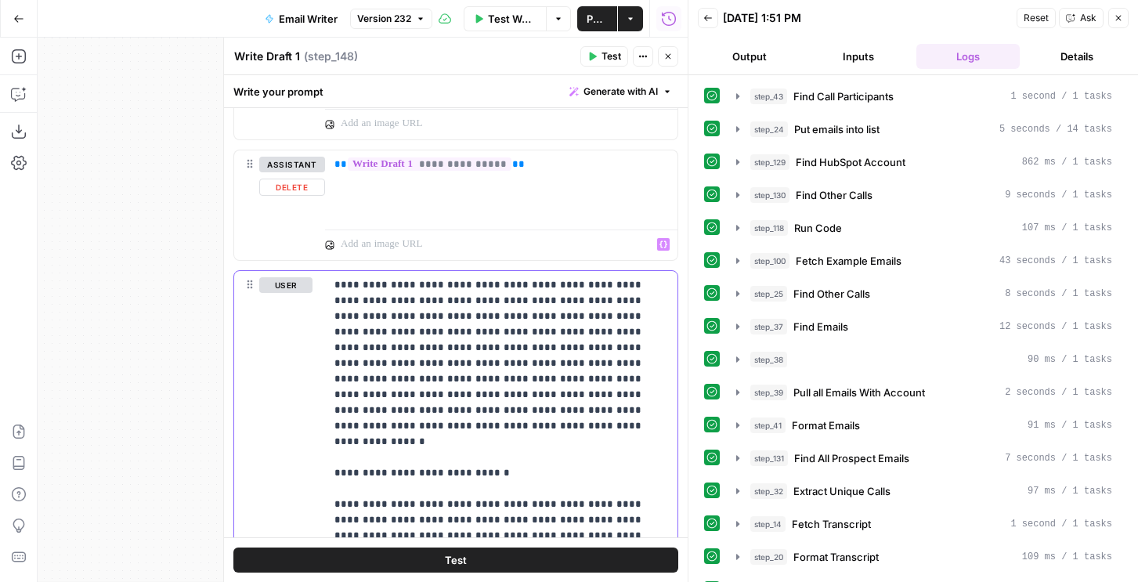
click at [432, 356] on p "**********" at bounding box center [501, 488] width 334 height 423
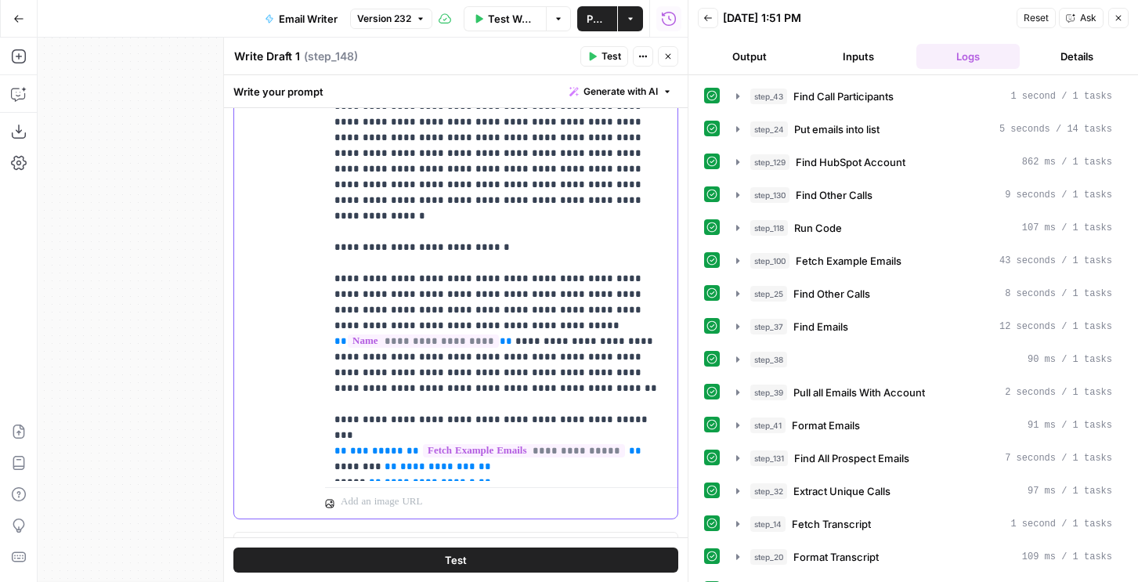
scroll to position [1095, 0]
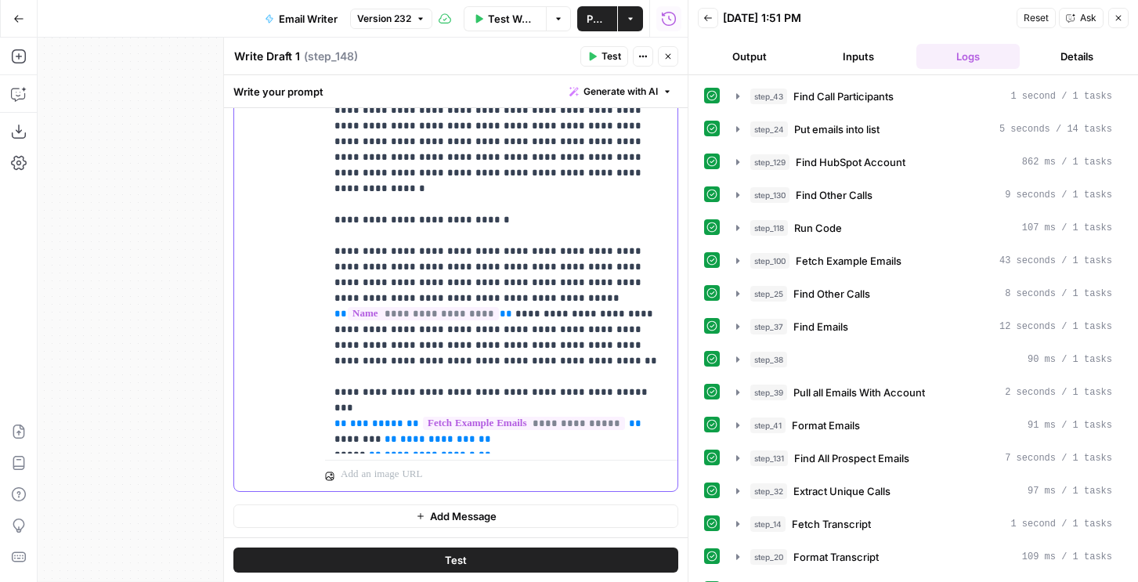
click at [618, 266] on p "**********" at bounding box center [501, 235] width 334 height 423
click at [468, 251] on p "**********" at bounding box center [501, 235] width 334 height 423
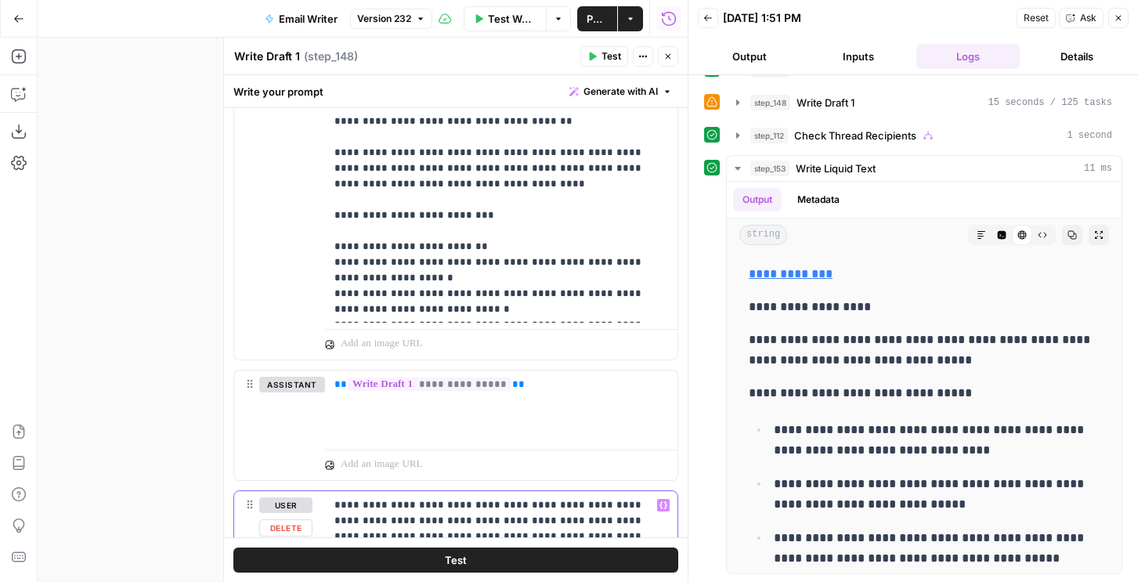
scroll to position [0, 0]
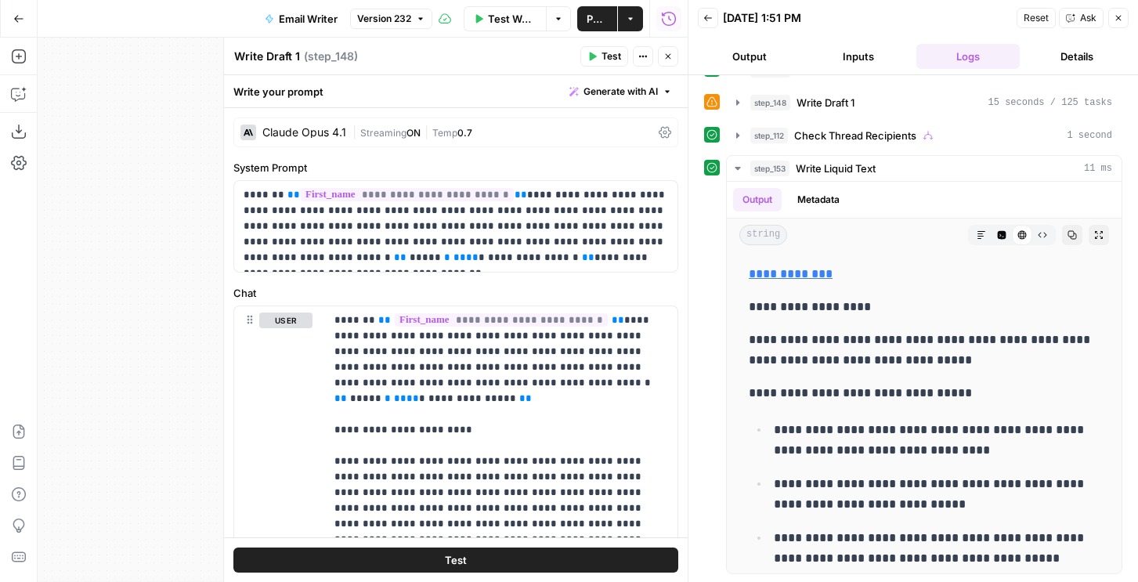
click at [402, 129] on span "Streaming" at bounding box center [383, 133] width 46 height 12
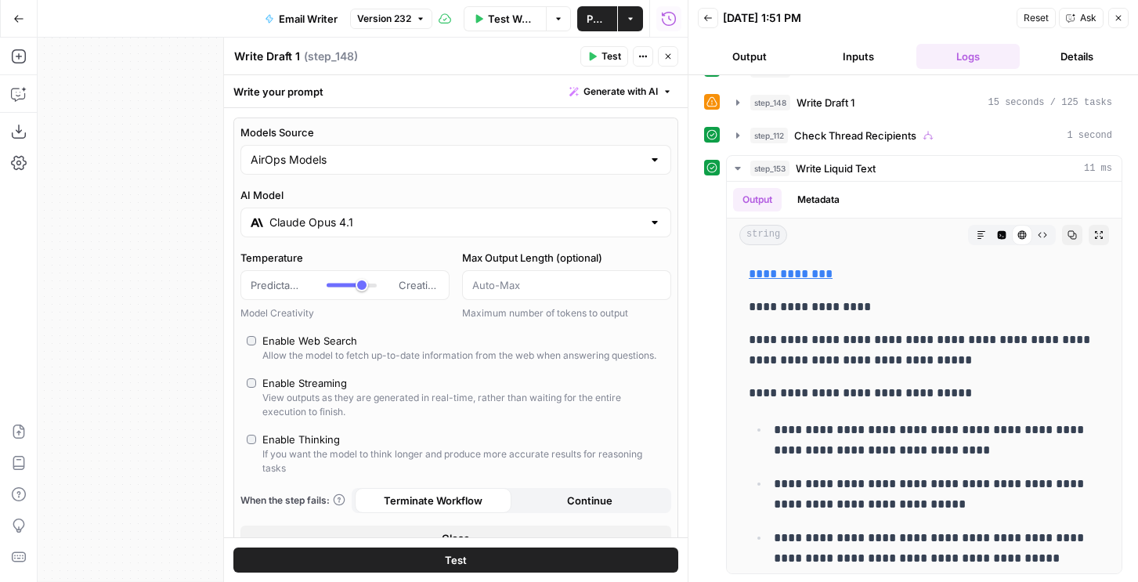
click at [359, 220] on input "Claude Opus 4.1" at bounding box center [455, 223] width 373 height 16
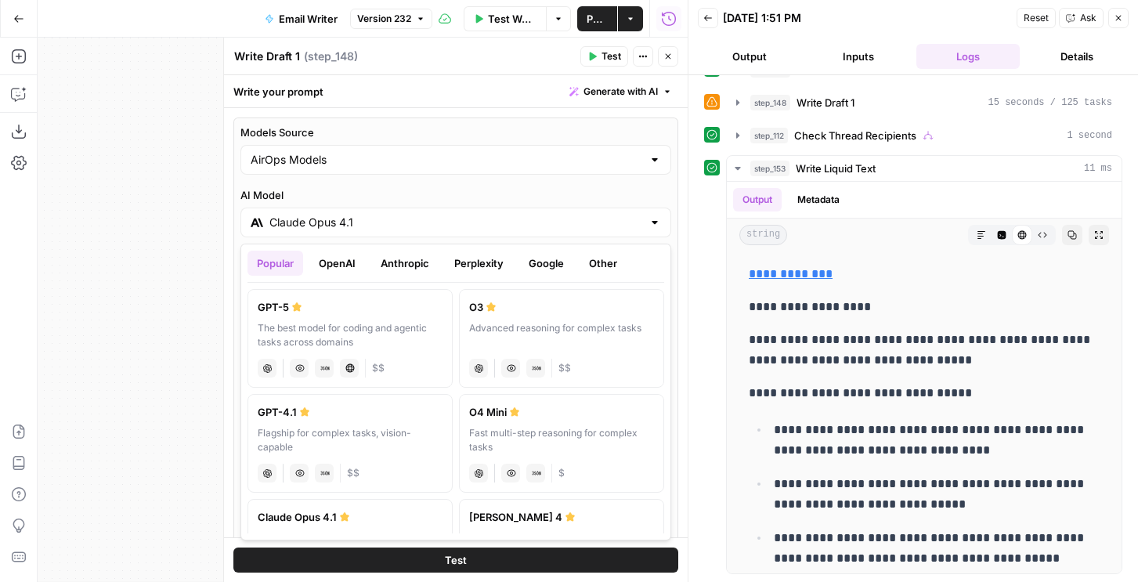
click at [556, 262] on button "Google" at bounding box center [546, 263] width 54 height 25
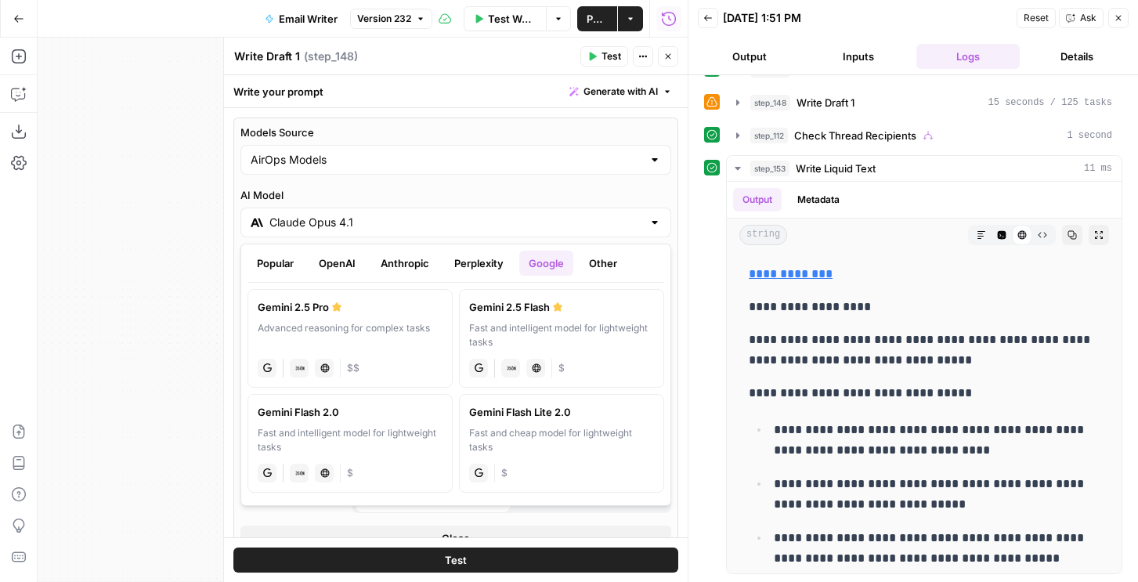
click at [355, 317] on label "Gemini 2.5 Pro Advanced reasoning for complex tasks gemini JSON Mode Live Web R…" at bounding box center [349, 338] width 205 height 99
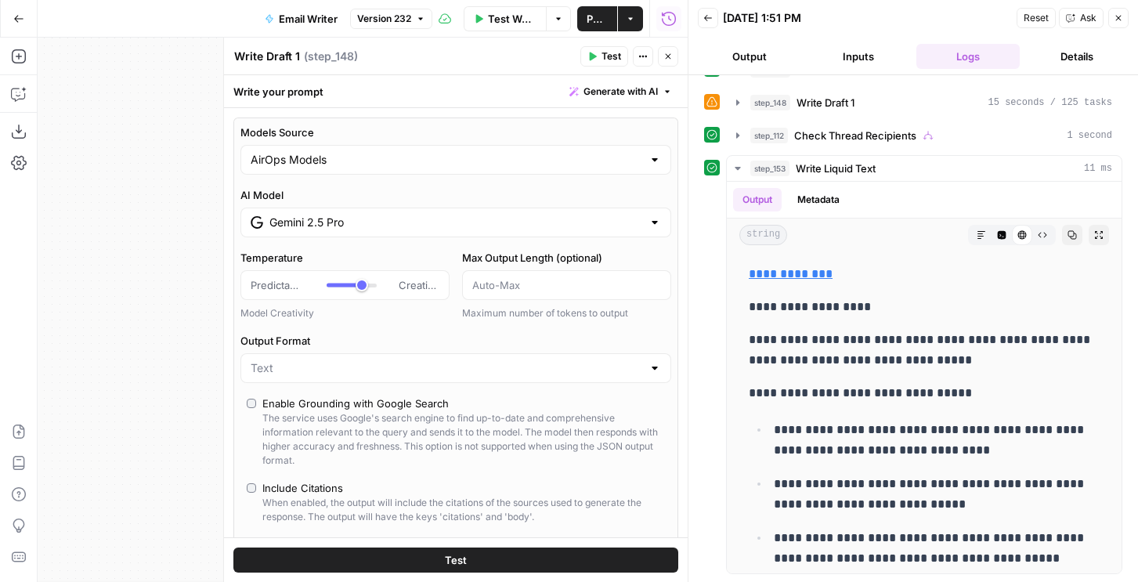
click at [390, 230] on div "Gemini 2.5 Pro" at bounding box center [455, 222] width 431 height 30
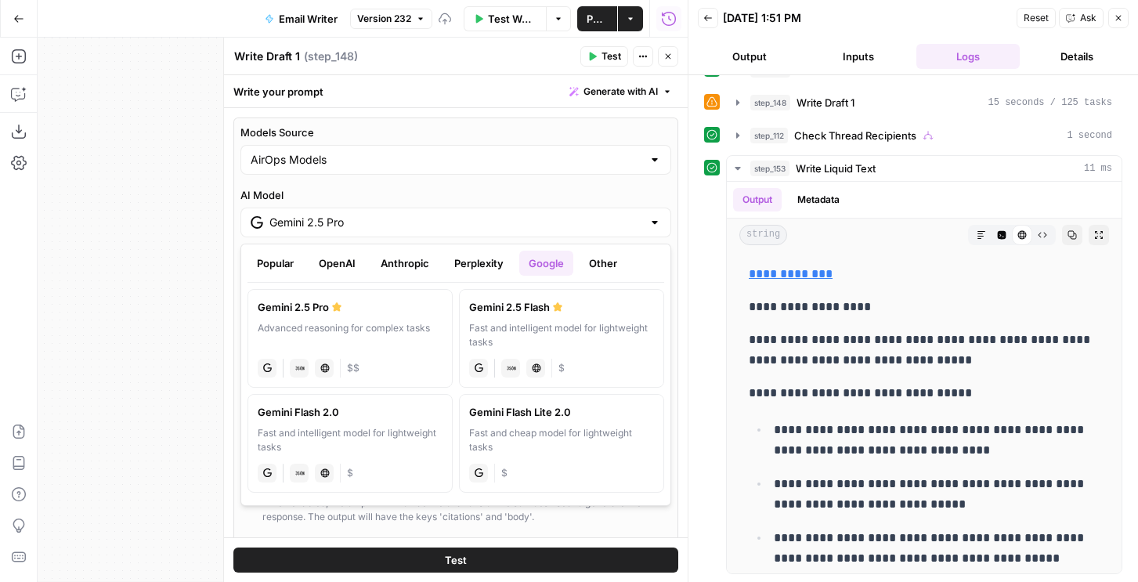
click at [405, 268] on button "Anthropic" at bounding box center [404, 263] width 67 height 25
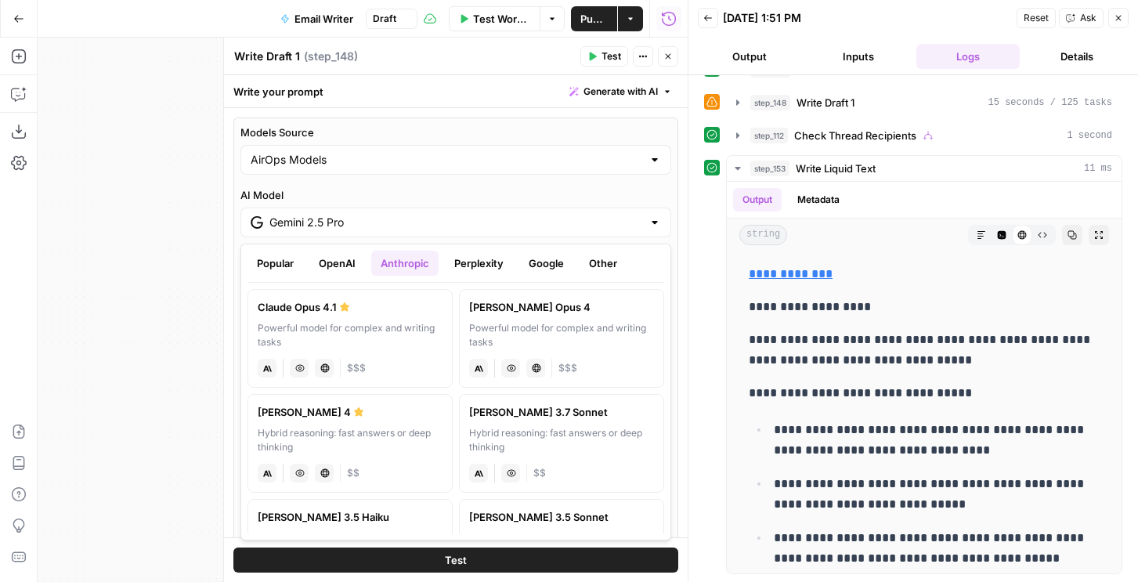
click at [515, 318] on label "[PERSON_NAME] Opus 4 Powerful model for complex and writing tasks anthropic Vis…" at bounding box center [561, 338] width 205 height 99
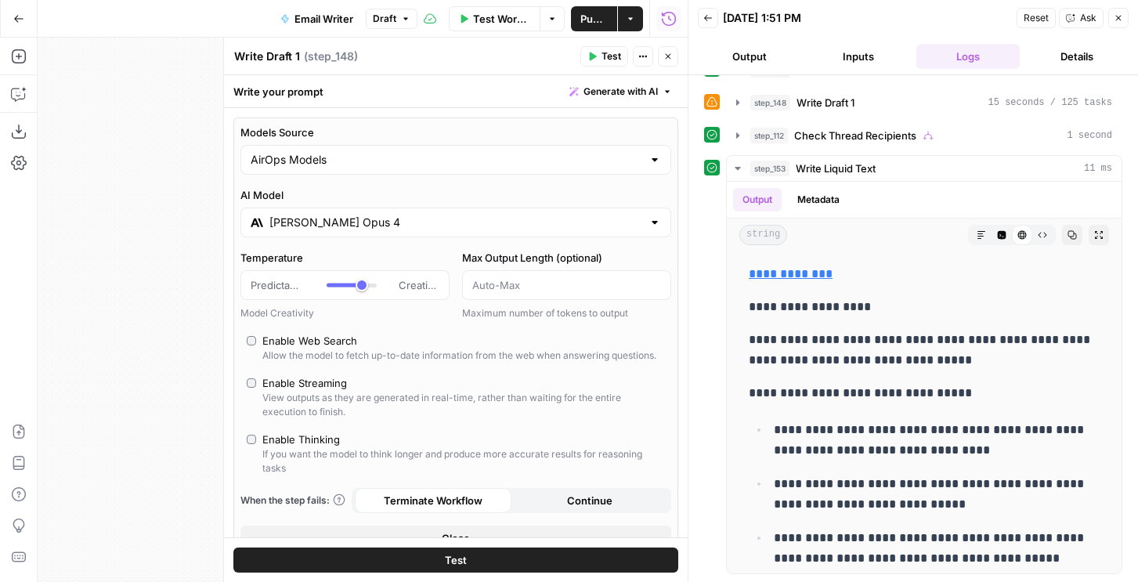
click at [372, 222] on input "[PERSON_NAME] Opus 4" at bounding box center [455, 223] width 373 height 16
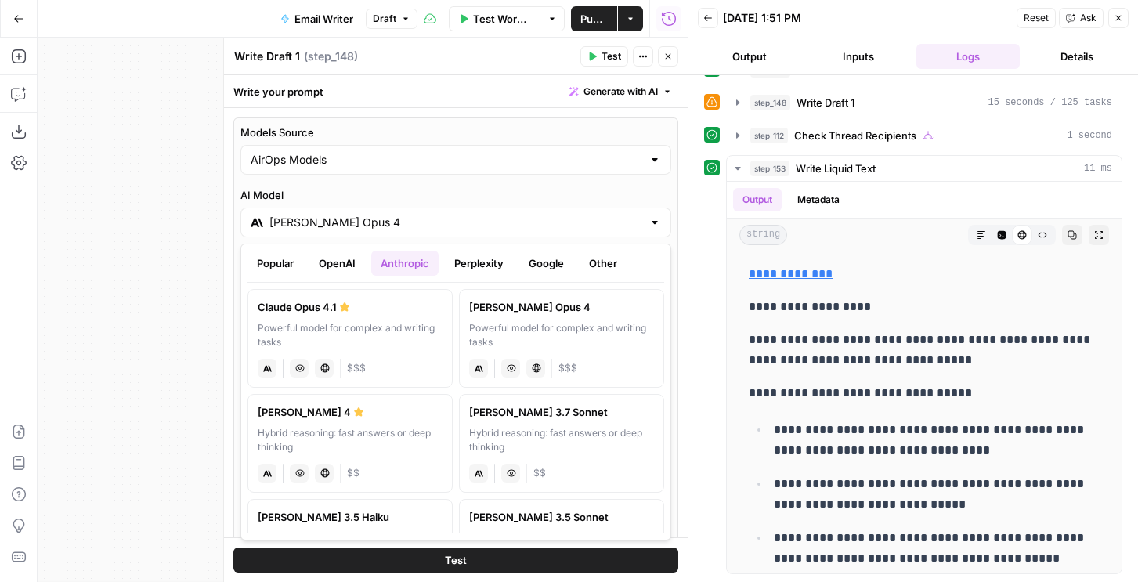
click at [388, 431] on div "Hybrid reasoning: fast answers or deep thinking" at bounding box center [350, 440] width 185 height 28
type input "[PERSON_NAME] 4"
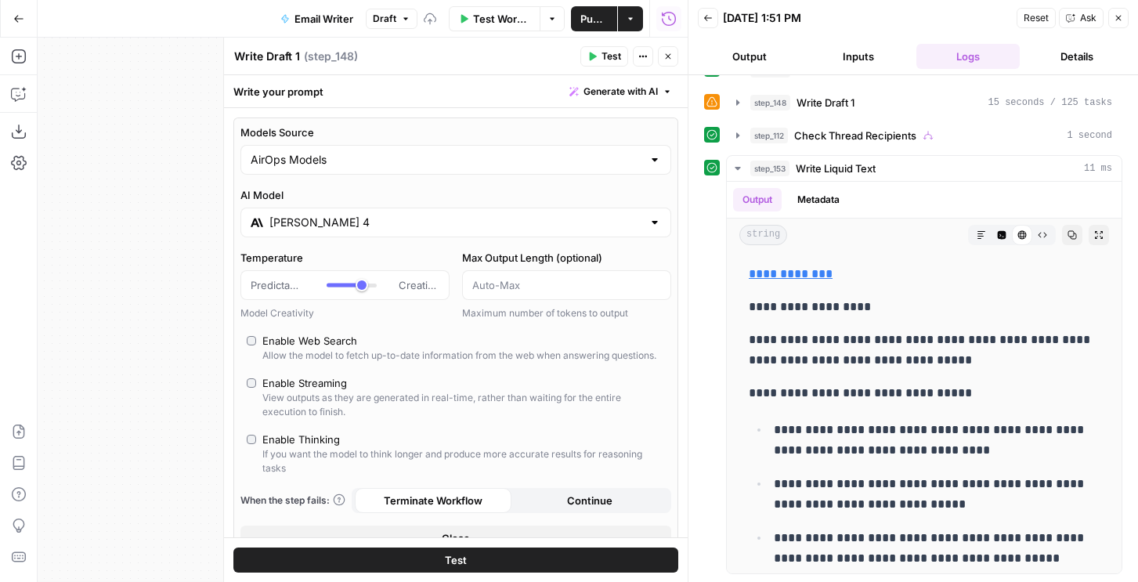
click at [603, 56] on span "Test" at bounding box center [611, 56] width 20 height 14
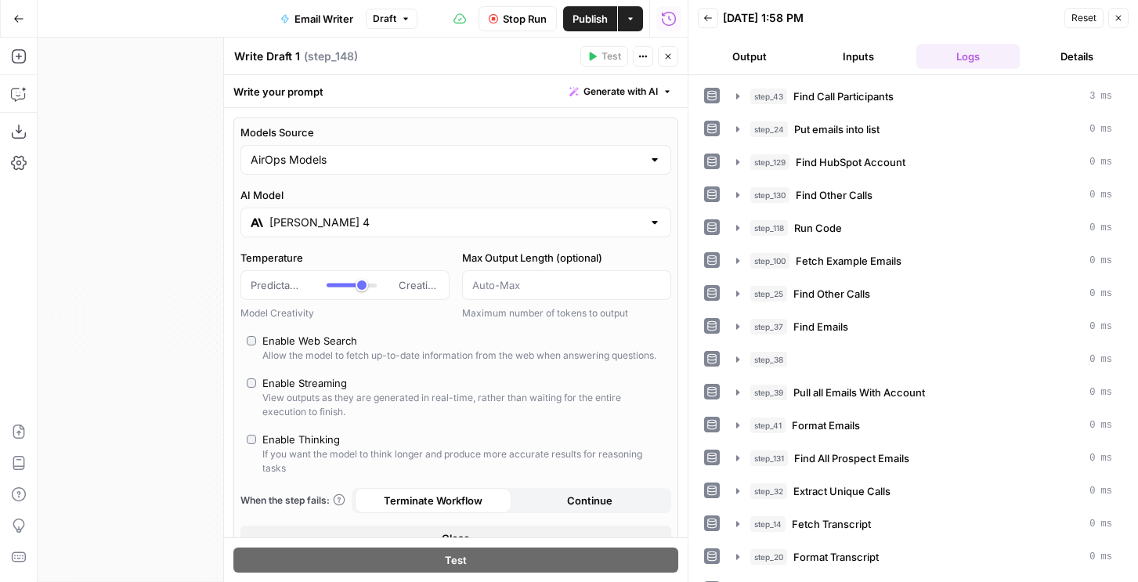
click at [292, 438] on div "Enable Thinking" at bounding box center [301, 439] width 78 height 16
type input "*"
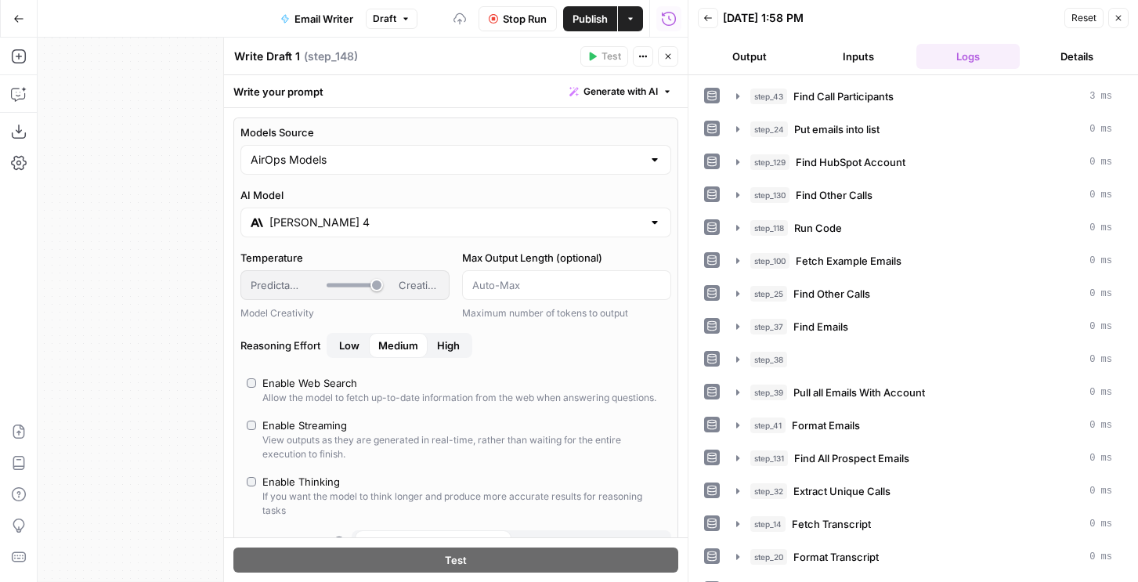
click at [532, 28] on button "Stop Run" at bounding box center [517, 18] width 78 height 25
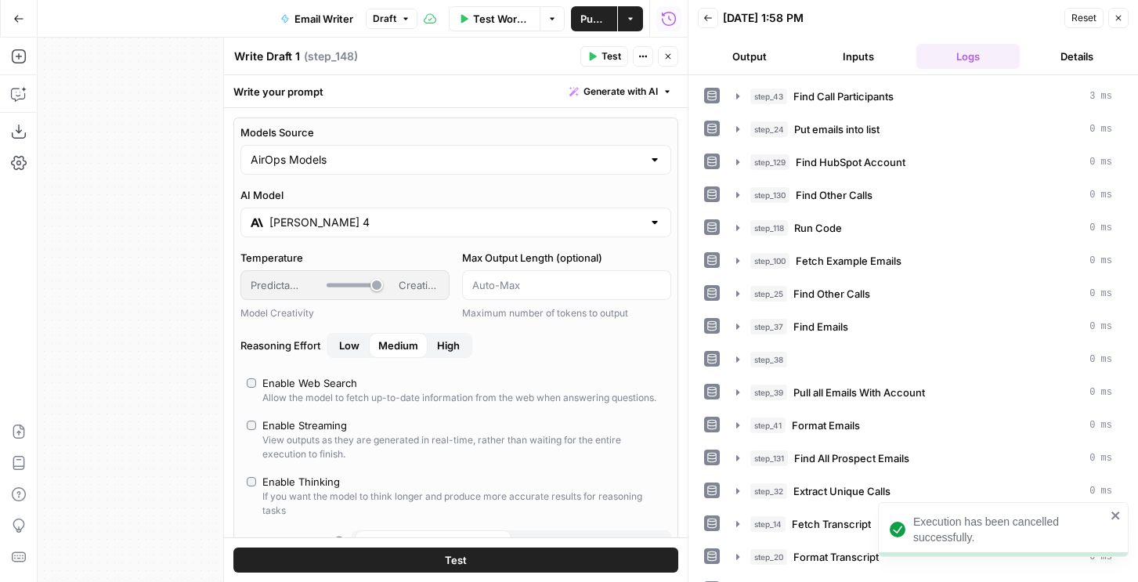
click at [602, 63] on button "Test" at bounding box center [604, 56] width 48 height 20
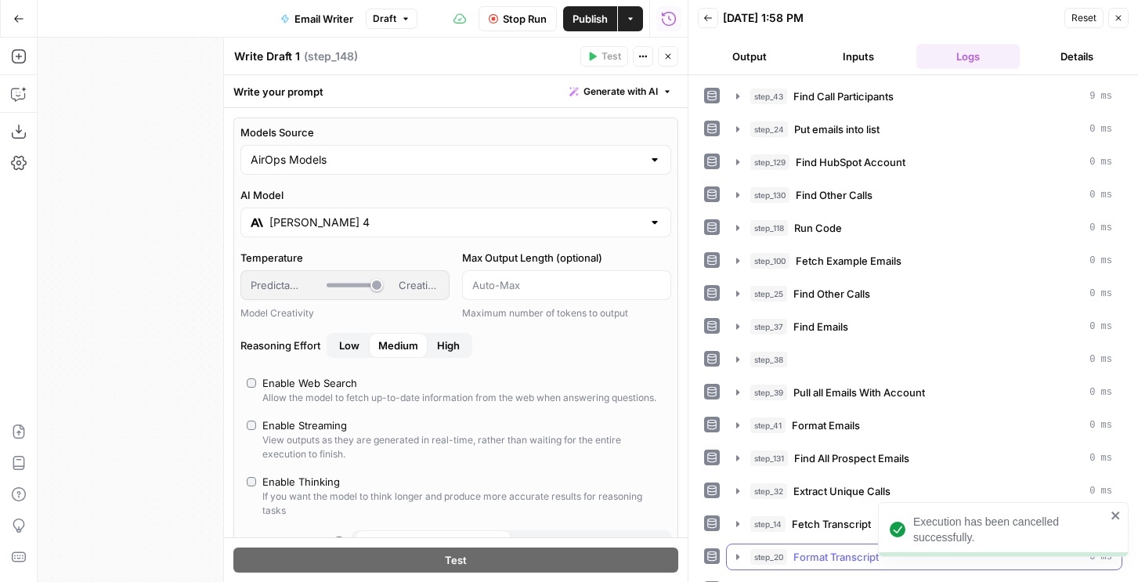
scroll to position [189, 0]
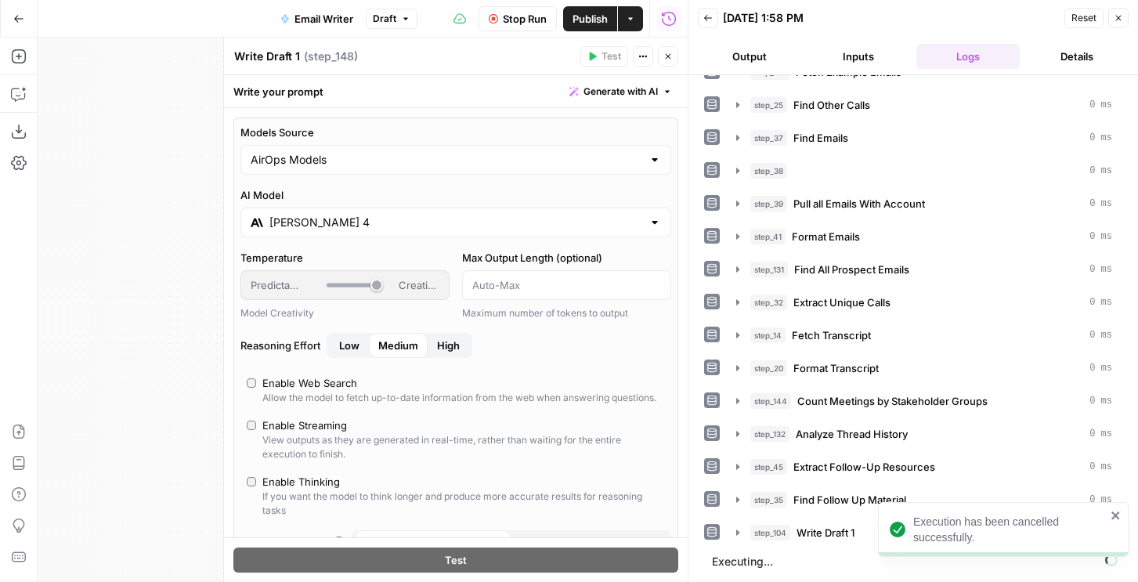
click at [737, 54] on button "Output" at bounding box center [749, 56] width 103 height 25
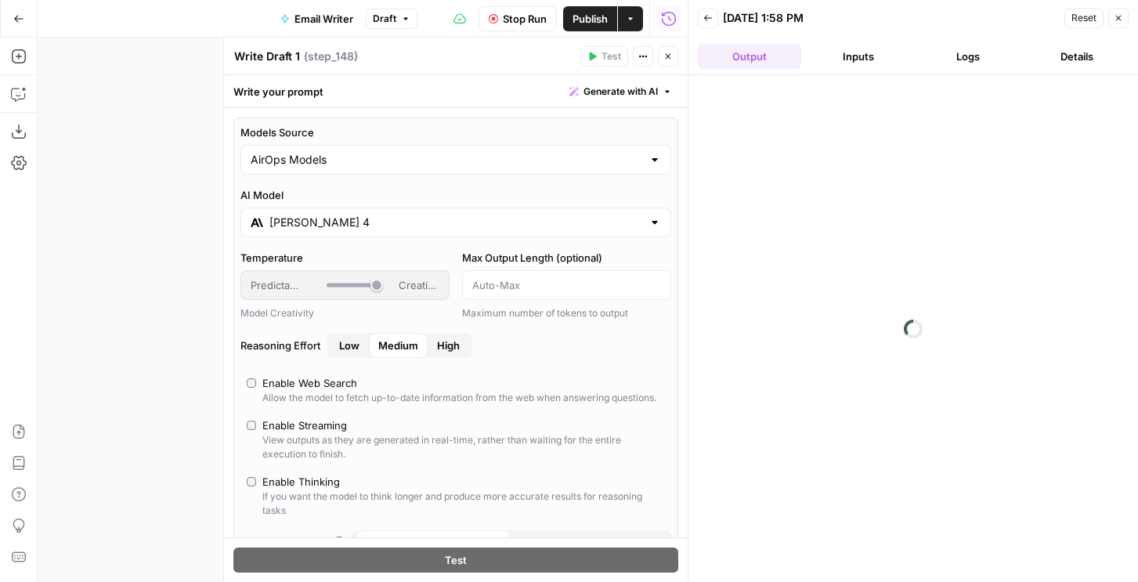
click at [672, 52] on icon "button" at bounding box center [667, 56] width 9 height 9
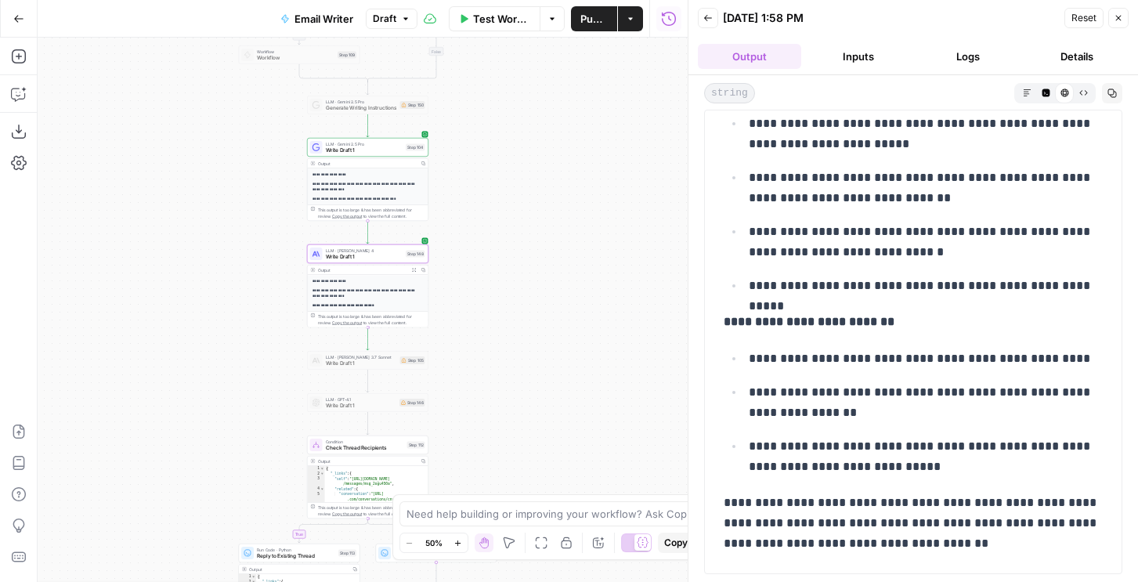
scroll to position [291, 0]
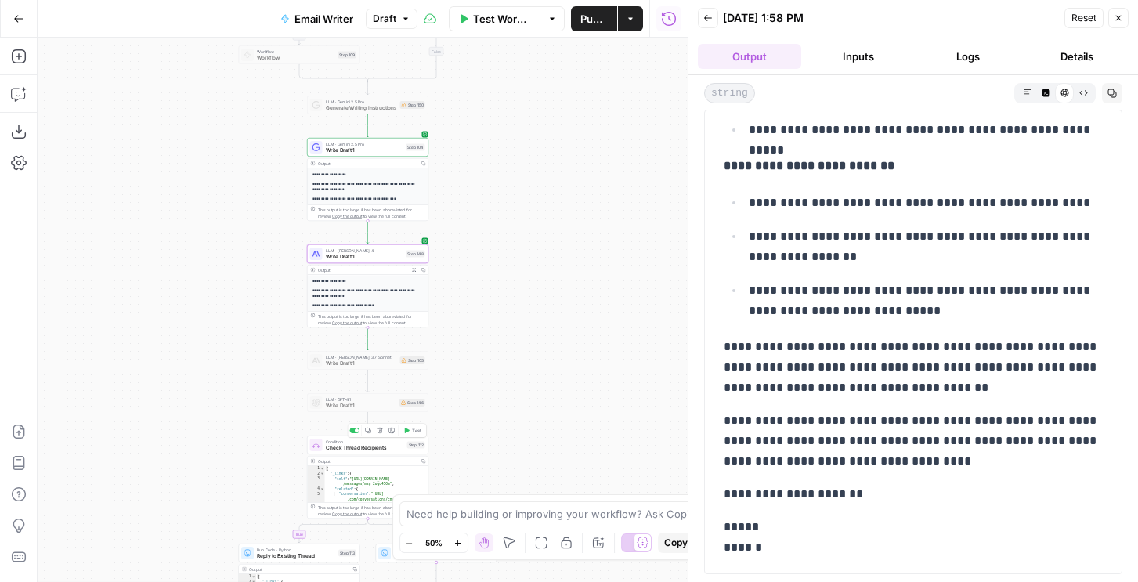
click at [410, 430] on button "Test" at bounding box center [412, 430] width 24 height 10
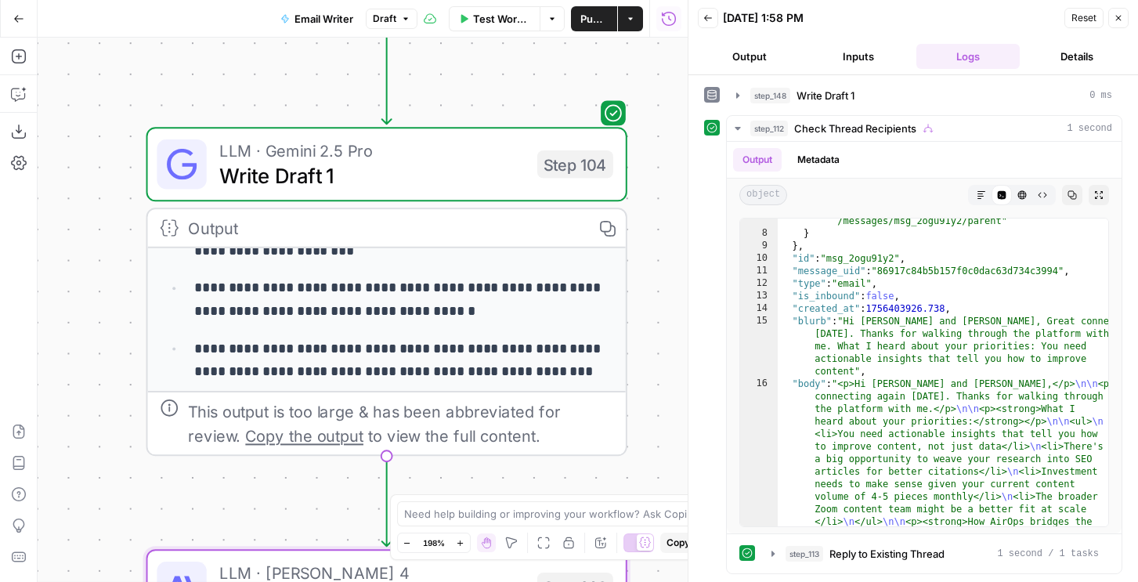
scroll to position [266, 0]
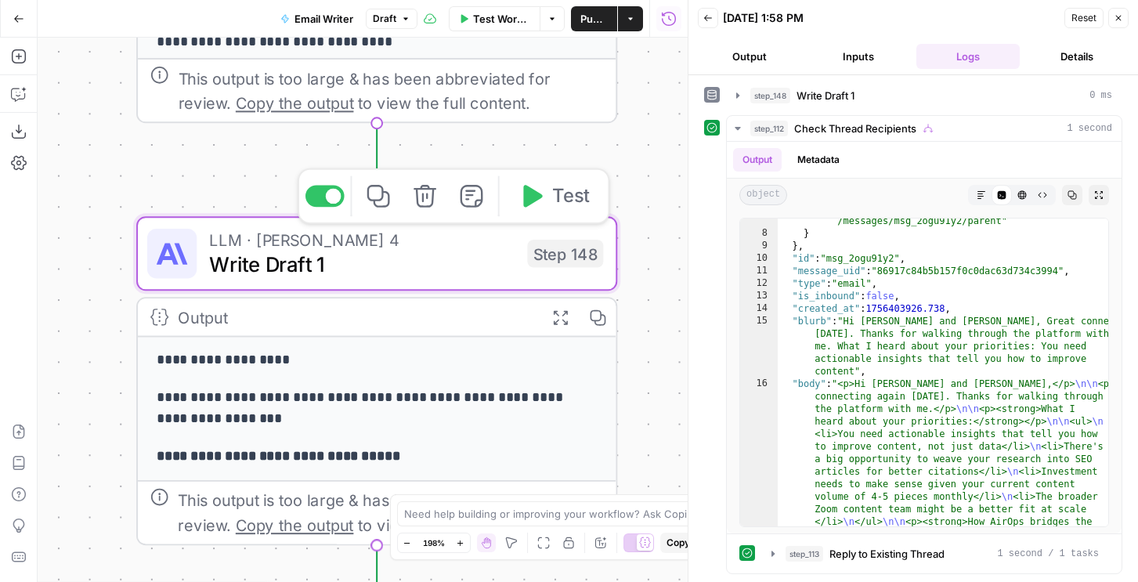
click at [470, 276] on span "Write Draft 1" at bounding box center [361, 264] width 305 height 31
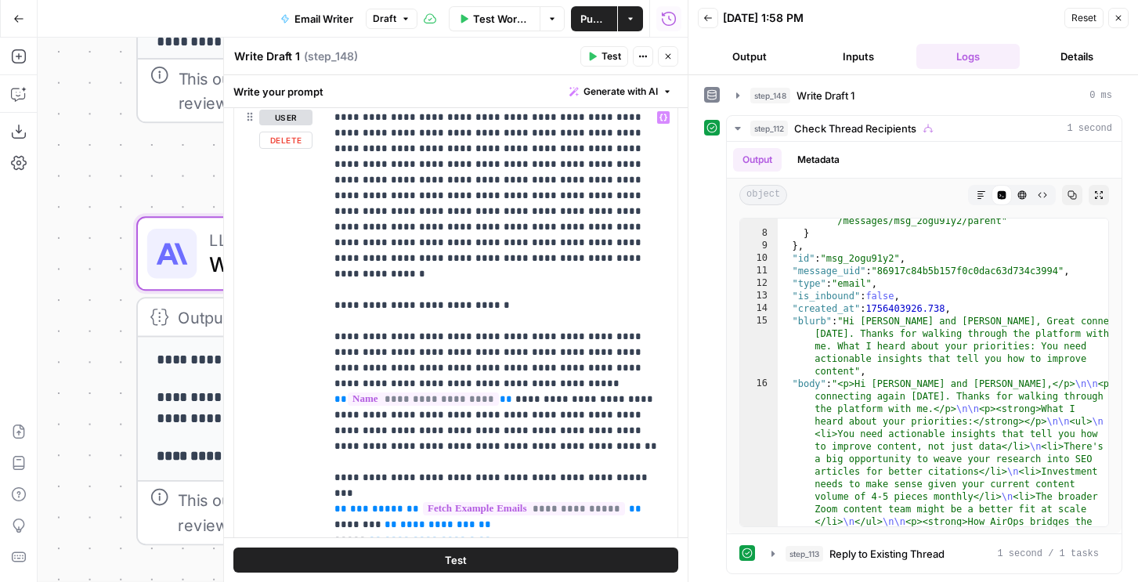
scroll to position [1095, 0]
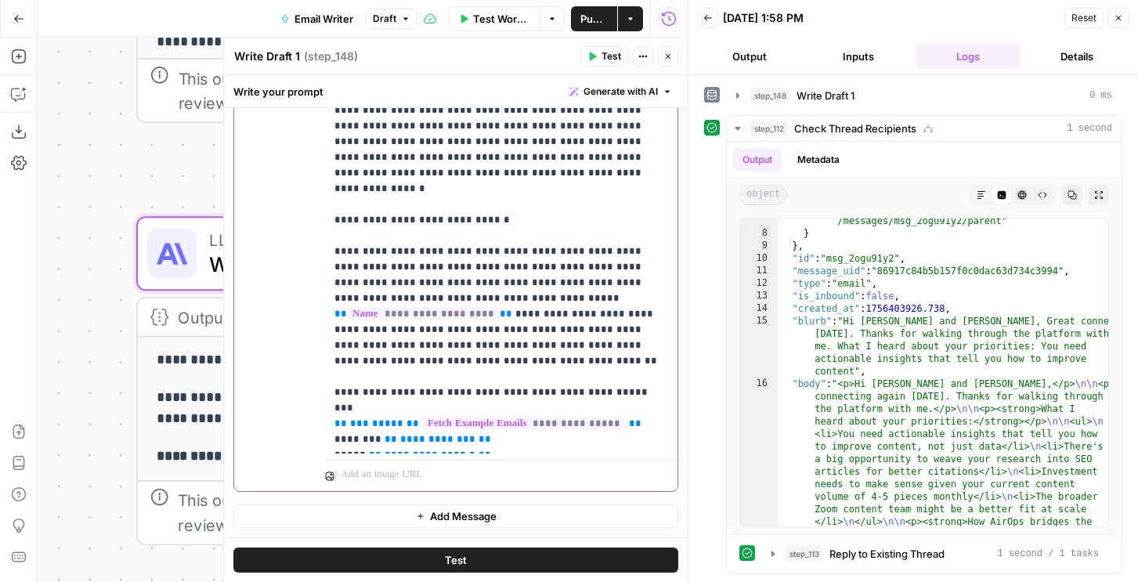
click at [602, 339] on p "**********" at bounding box center [501, 235] width 334 height 423
click at [600, 346] on p "**********" at bounding box center [501, 235] width 334 height 423
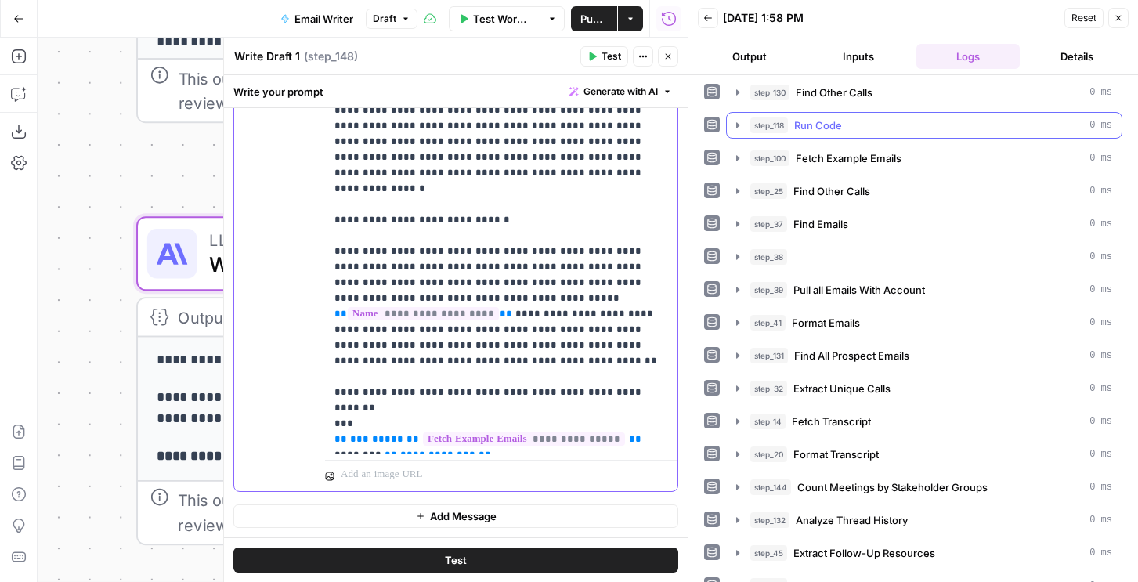
scroll to position [0, 0]
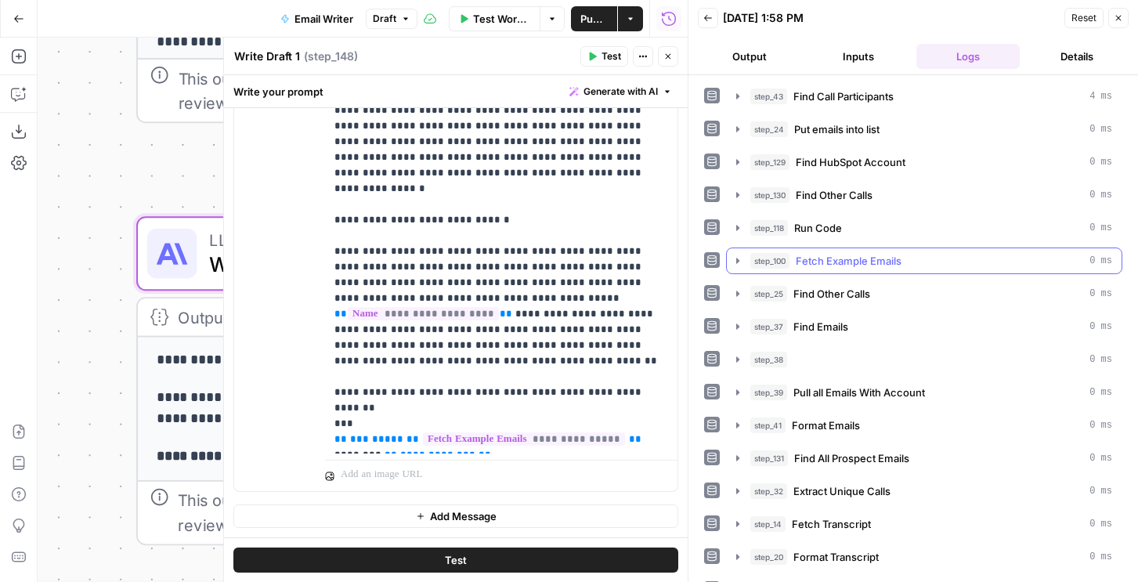
click at [801, 259] on span "Fetch Example Emails" at bounding box center [849, 261] width 106 height 16
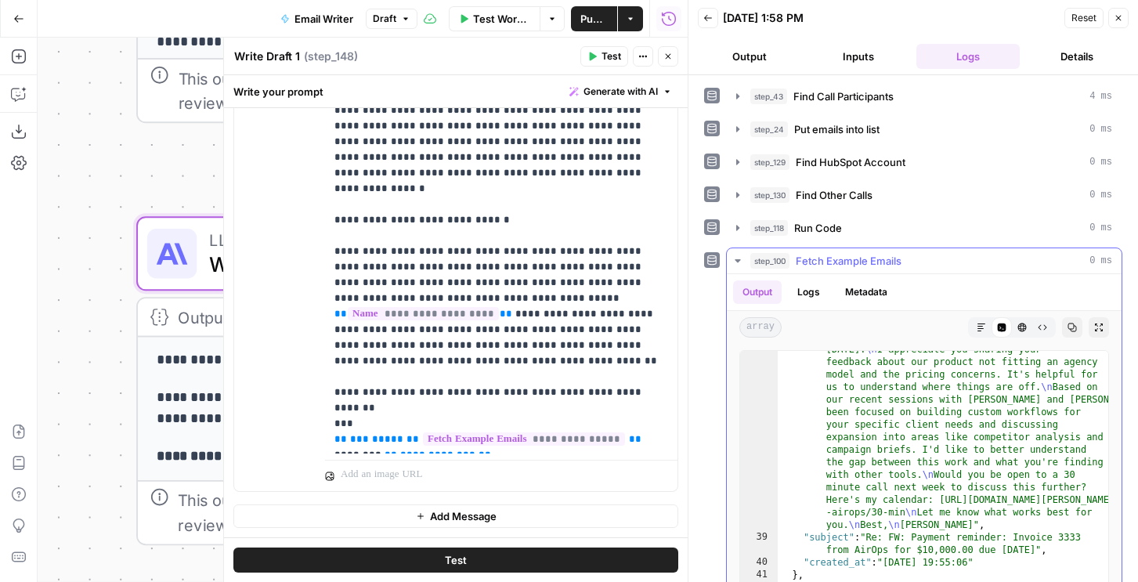
scroll to position [2789, 0]
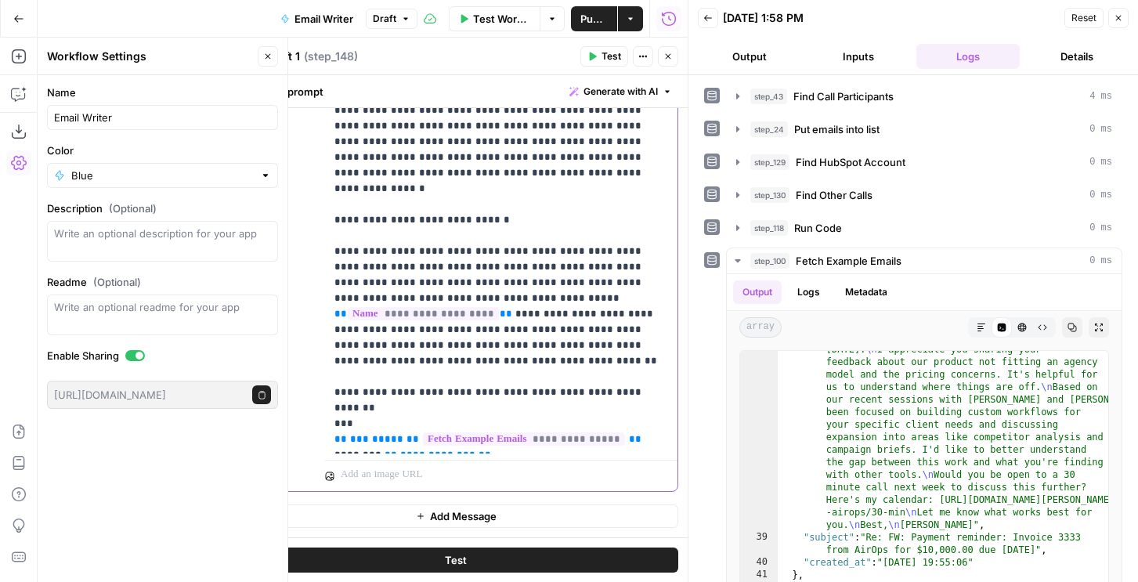
drag, startPoint x: 333, startPoint y: 343, endPoint x: 452, endPoint y: 345, distance: 119.0
click at [452, 345] on div "**********" at bounding box center [501, 235] width 352 height 435
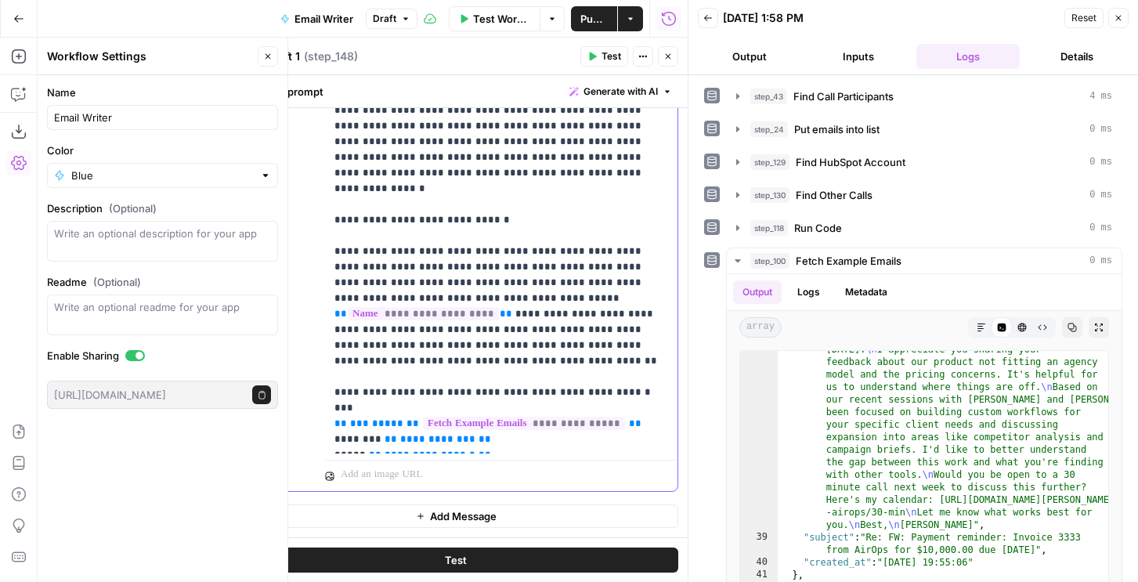
click at [554, 346] on p "**********" at bounding box center [501, 235] width 334 height 423
drag, startPoint x: 597, startPoint y: 349, endPoint x: 558, endPoint y: 349, distance: 38.4
click at [558, 349] on p "**********" at bounding box center [501, 235] width 334 height 423
click at [341, 345] on p "**********" at bounding box center [501, 235] width 334 height 423
click at [597, 60] on button "Test" at bounding box center [604, 56] width 48 height 20
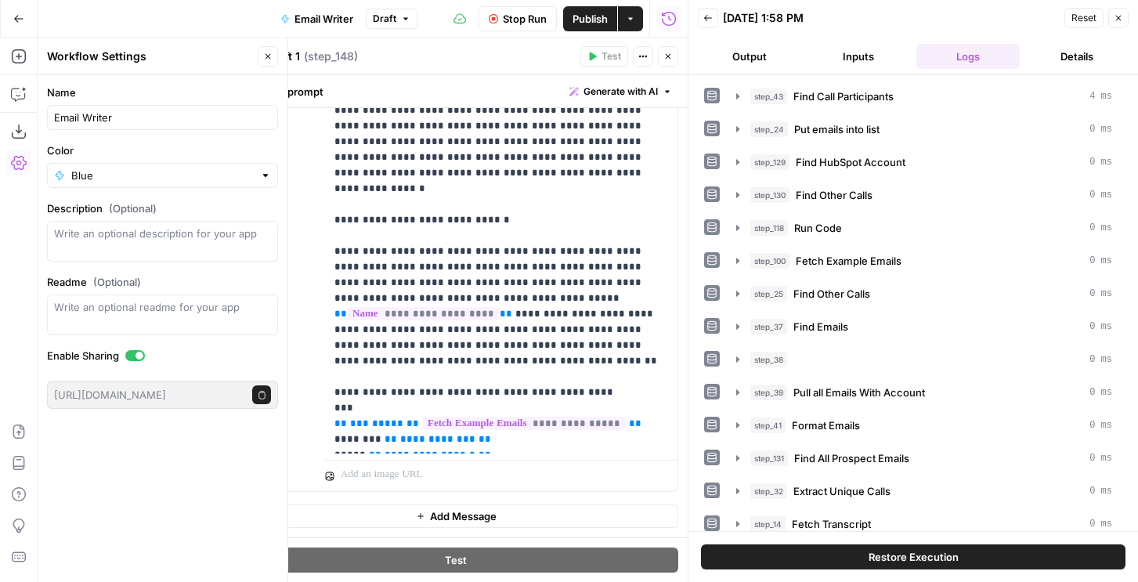
click at [675, 57] on button "Close" at bounding box center [668, 56] width 20 height 20
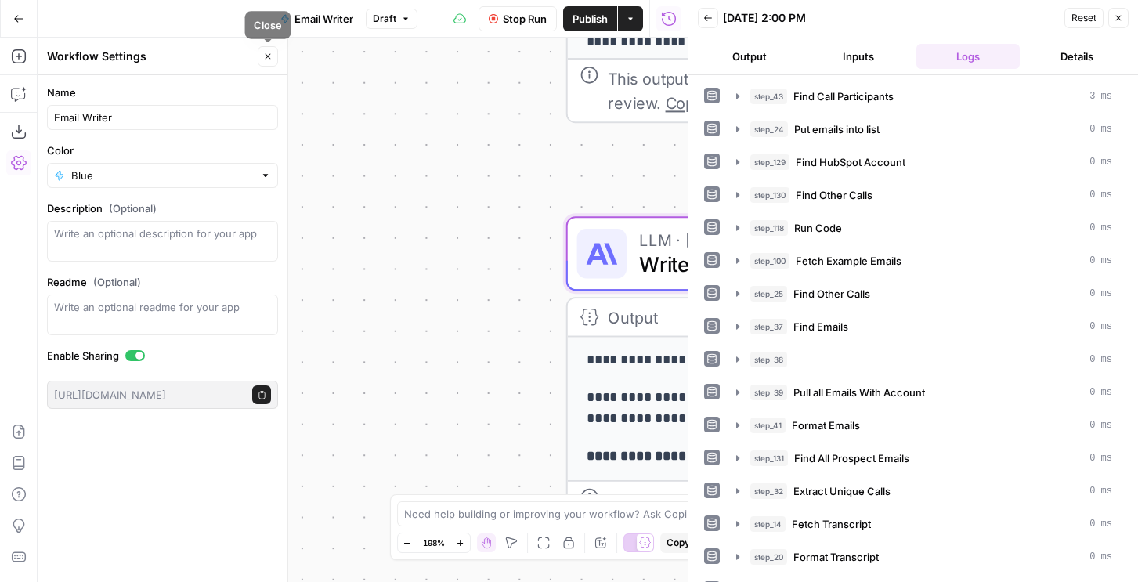
click at [269, 58] on icon "button" at bounding box center [267, 56] width 5 height 5
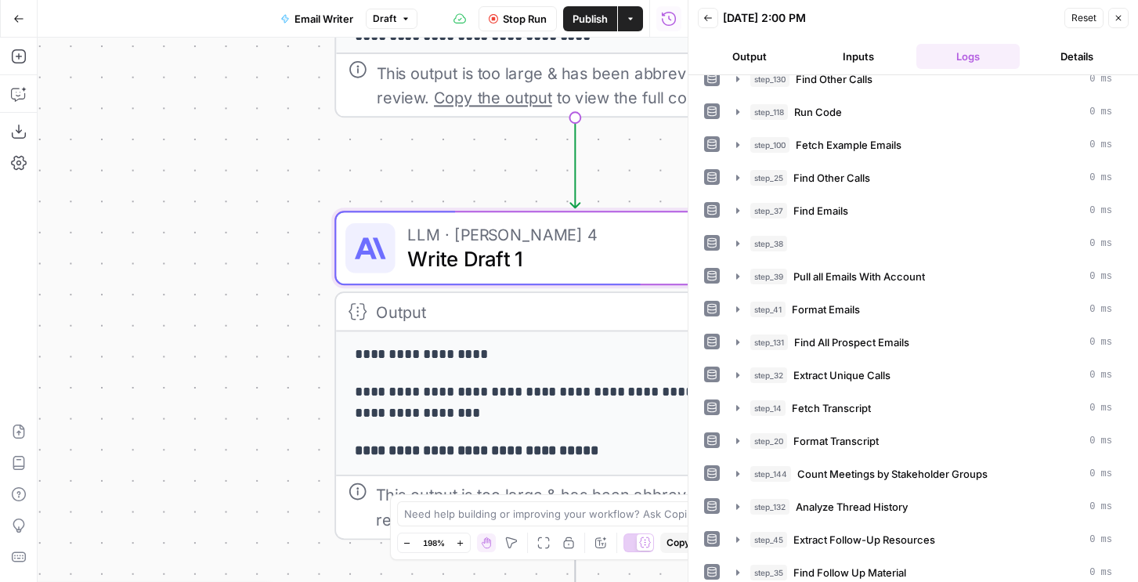
scroll to position [189, 0]
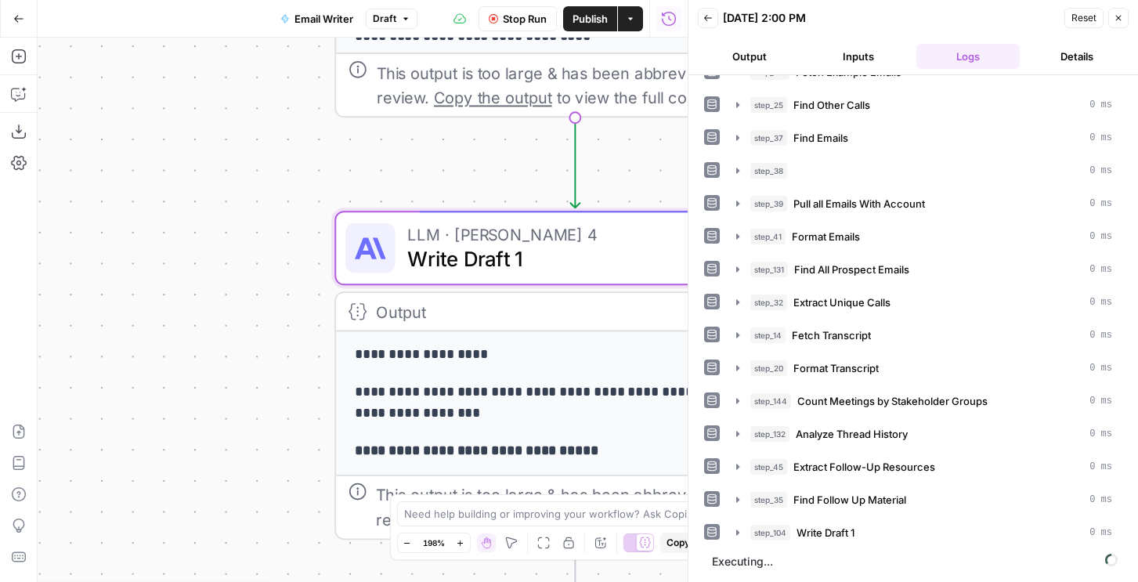
click at [750, 41] on header "Back [DATE] 2:00 PM Reset Close Output Inputs Logs Details" at bounding box center [912, 37] width 449 height 75
click at [751, 55] on button "Output" at bounding box center [749, 56] width 103 height 25
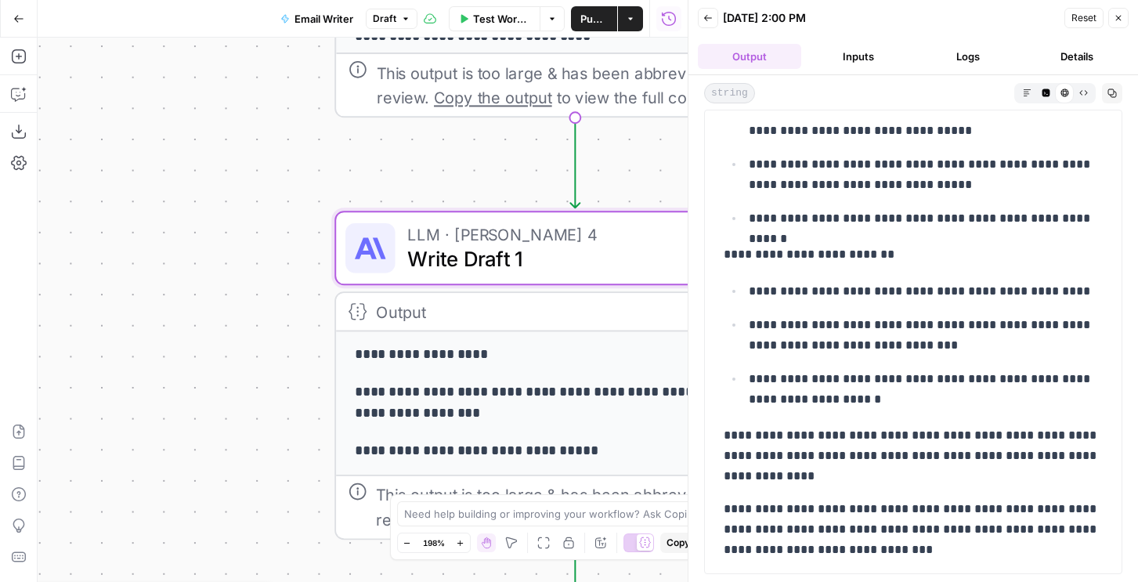
scroll to position [238, 0]
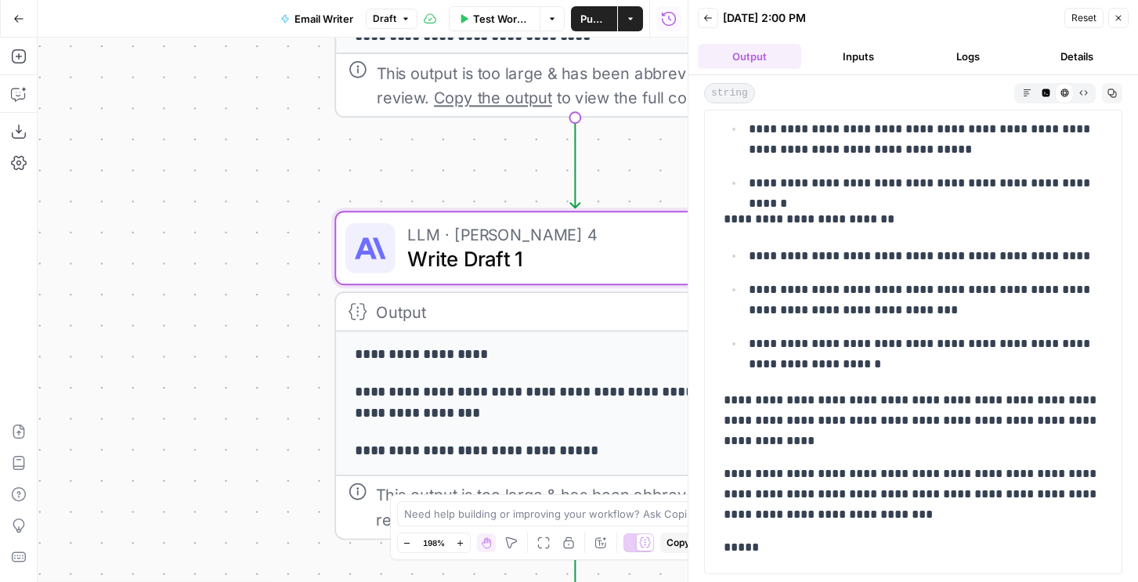
click at [511, 264] on span "Write Draft 1" at bounding box center [559, 259] width 305 height 31
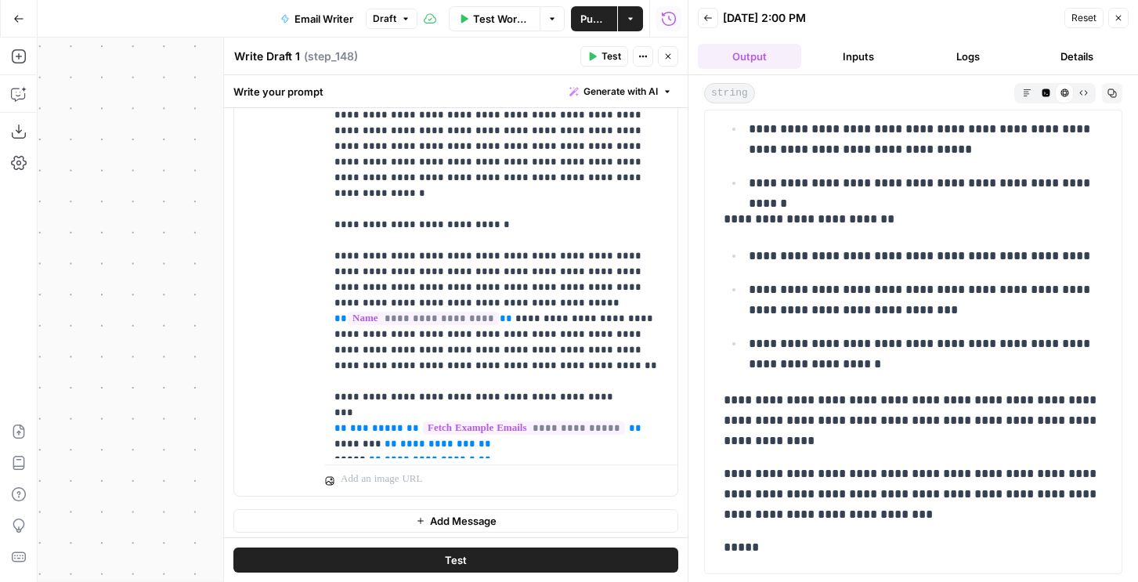
scroll to position [1095, 0]
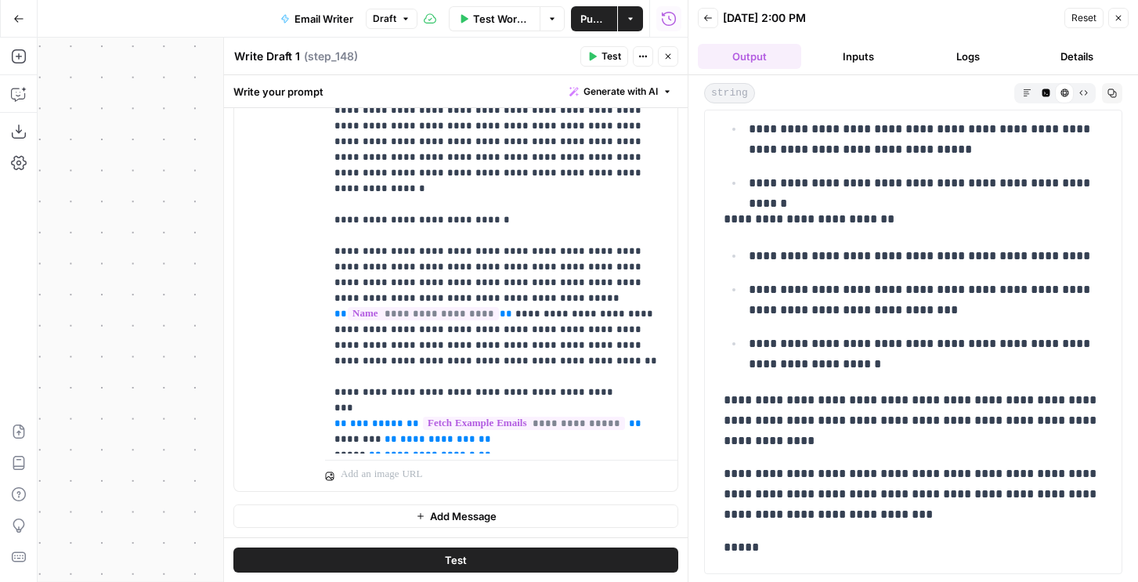
click at [961, 54] on button "Logs" at bounding box center [967, 56] width 103 height 25
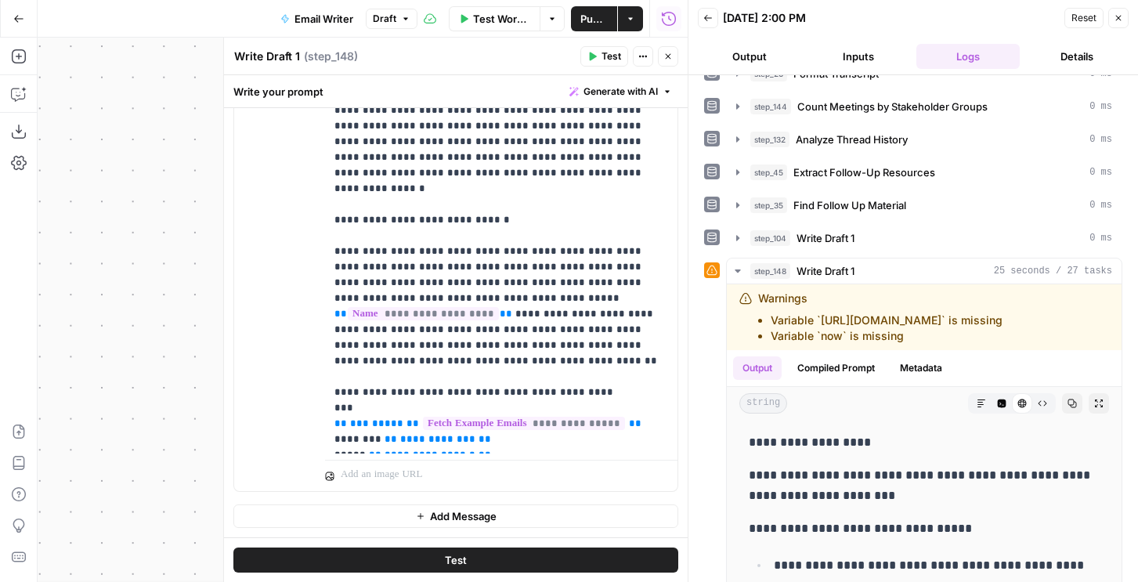
scroll to position [487, 0]
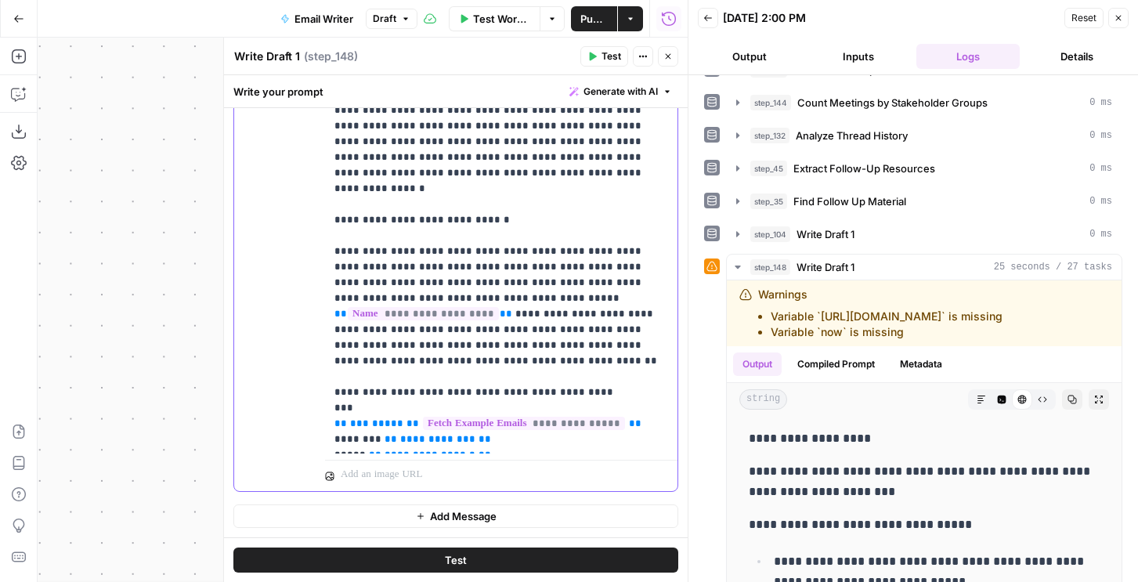
click at [618, 342] on p "**********" at bounding box center [501, 235] width 334 height 423
click at [875, 137] on span "Analyze Thread History" at bounding box center [852, 136] width 112 height 16
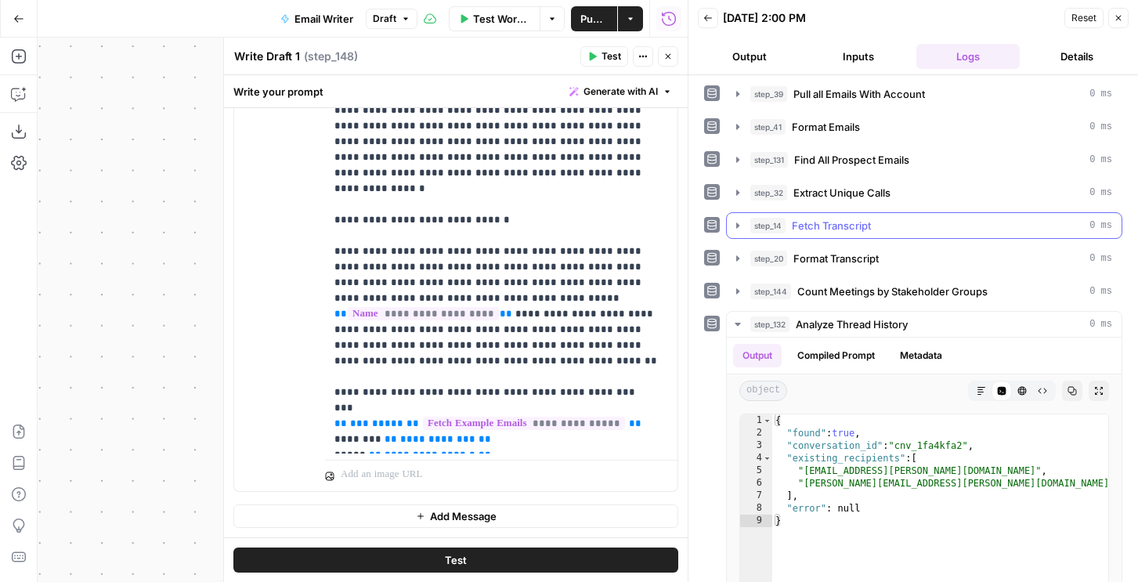
scroll to position [239, 0]
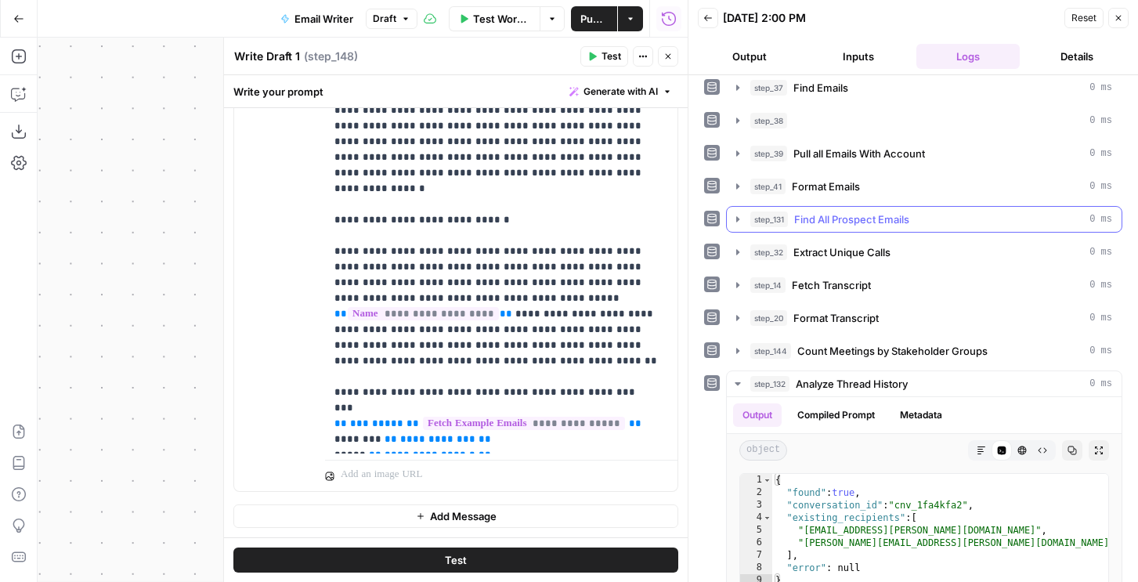
click at [830, 224] on span "Find All Prospect Emails" at bounding box center [851, 219] width 115 height 16
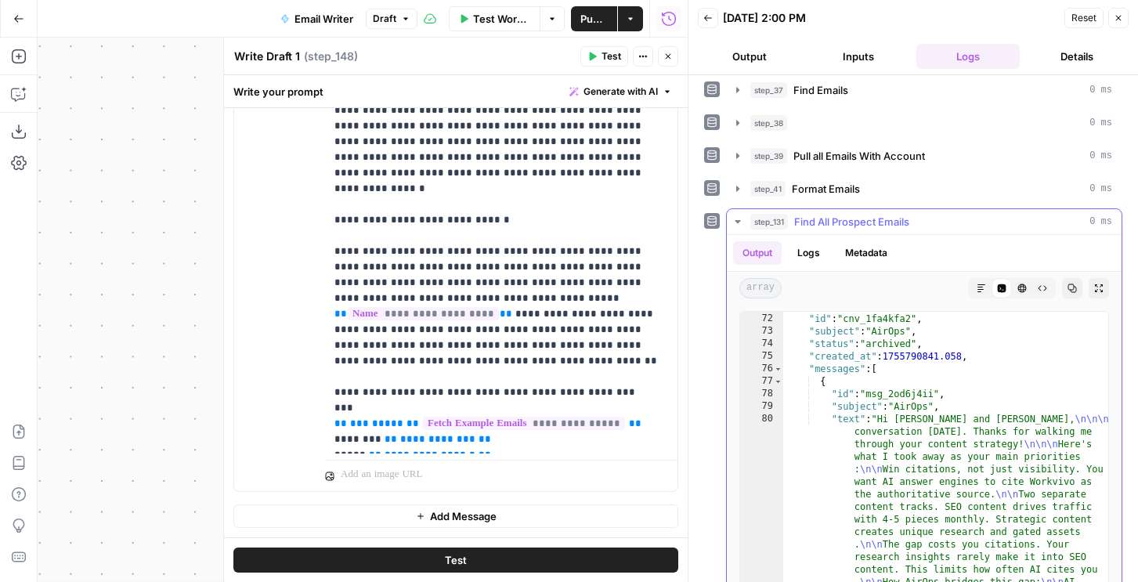
scroll to position [2327, 0]
click at [597, 343] on p "**********" at bounding box center [501, 235] width 334 height 423
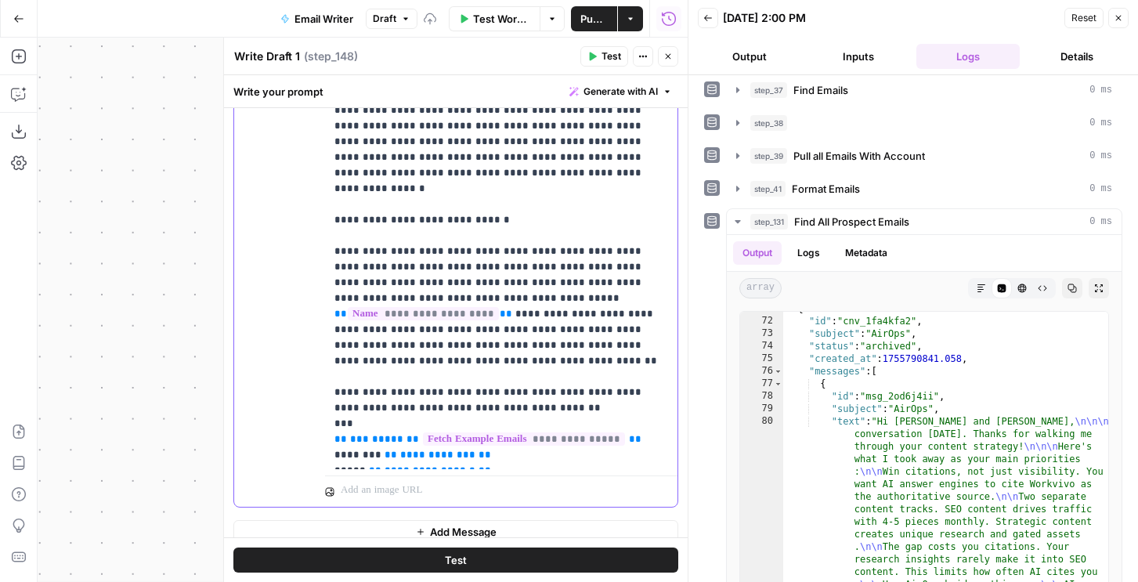
drag, startPoint x: 419, startPoint y: 455, endPoint x: 331, endPoint y: 398, distance: 104.7
click at [331, 398] on div "**********" at bounding box center [501, 243] width 352 height 451
copy p "**********"
click at [530, 359] on p "**********" at bounding box center [501, 243] width 334 height 438
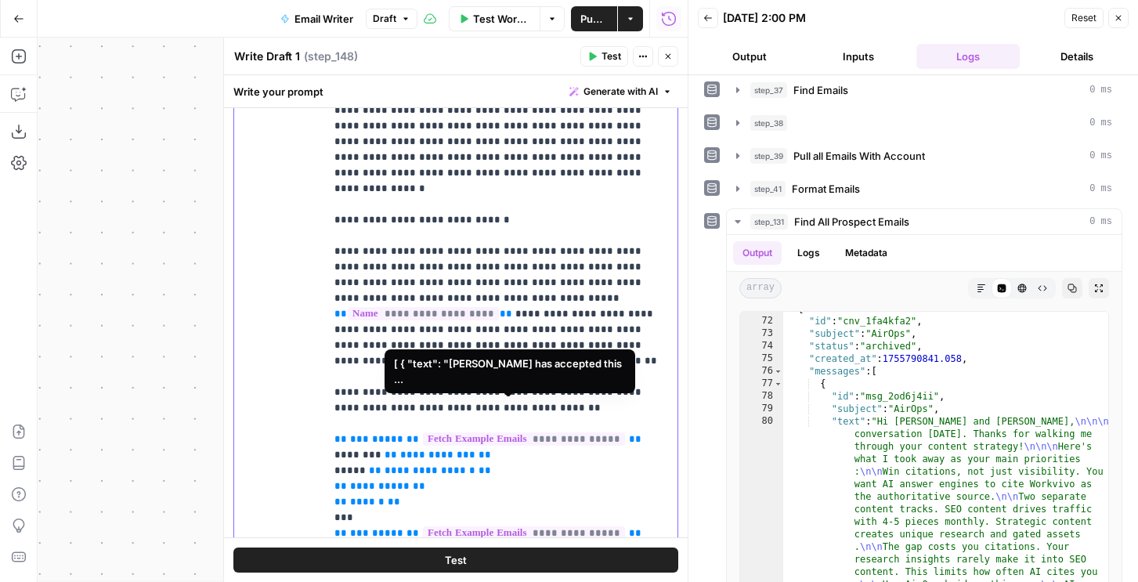
drag, startPoint x: 566, startPoint y: 388, endPoint x: 558, endPoint y: 393, distance: 9.6
click at [558, 432] on span "**********" at bounding box center [524, 438] width 202 height 13
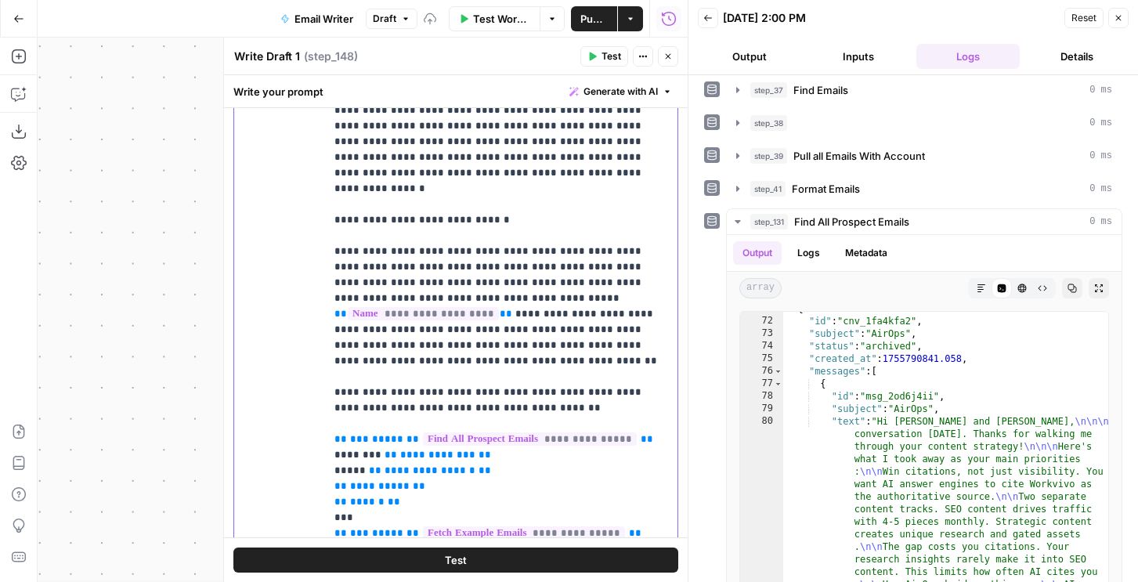
click at [524, 438] on p "**********" at bounding box center [501, 290] width 334 height 532
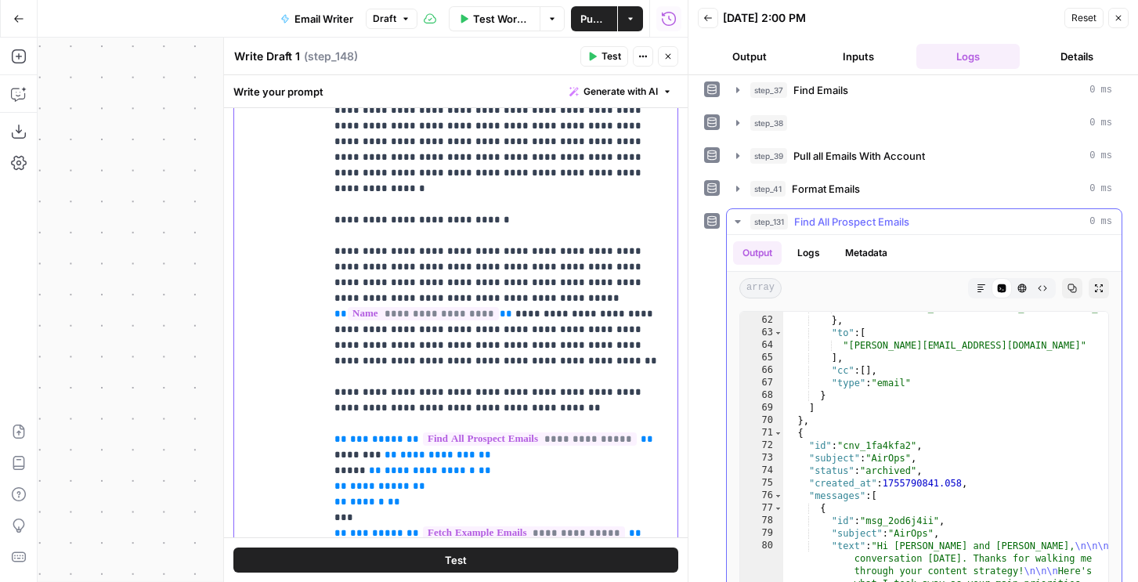
scroll to position [239, 0]
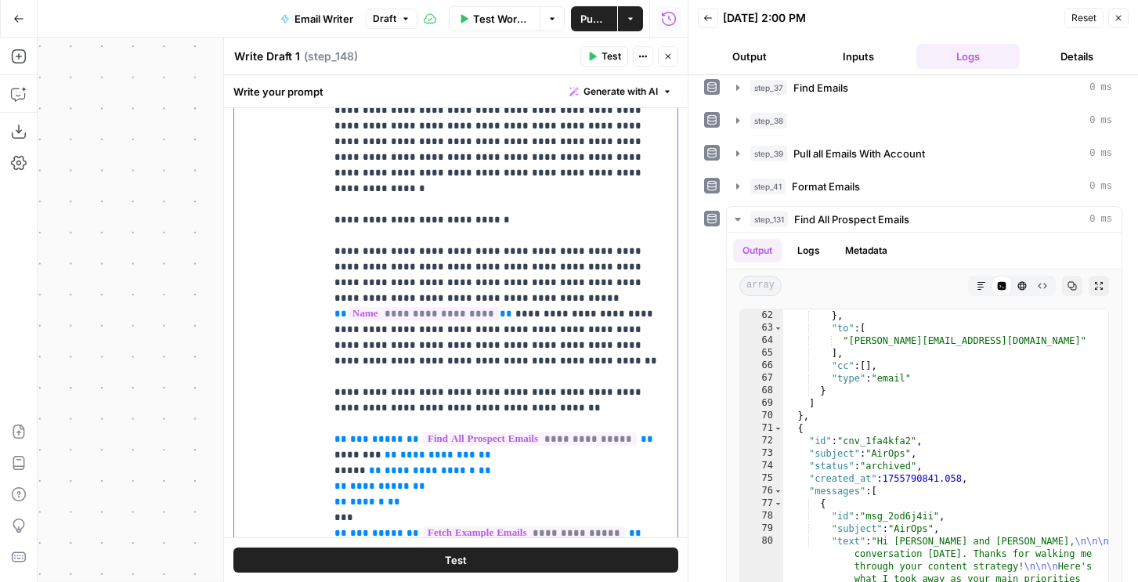
click at [417, 449] on span "**********" at bounding box center [437, 454] width 75 height 10
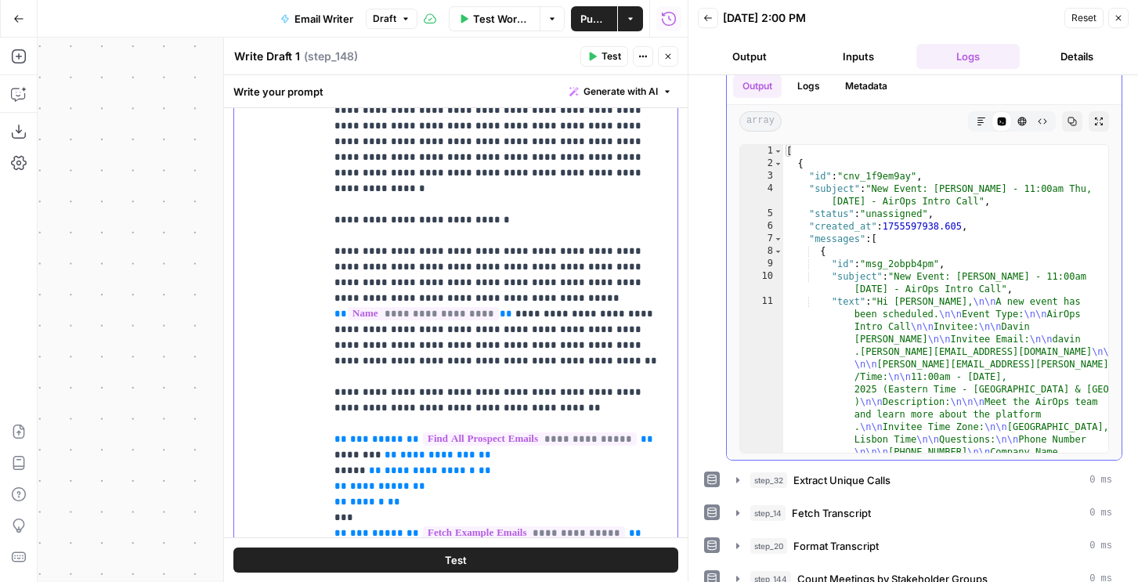
scroll to position [0, 0]
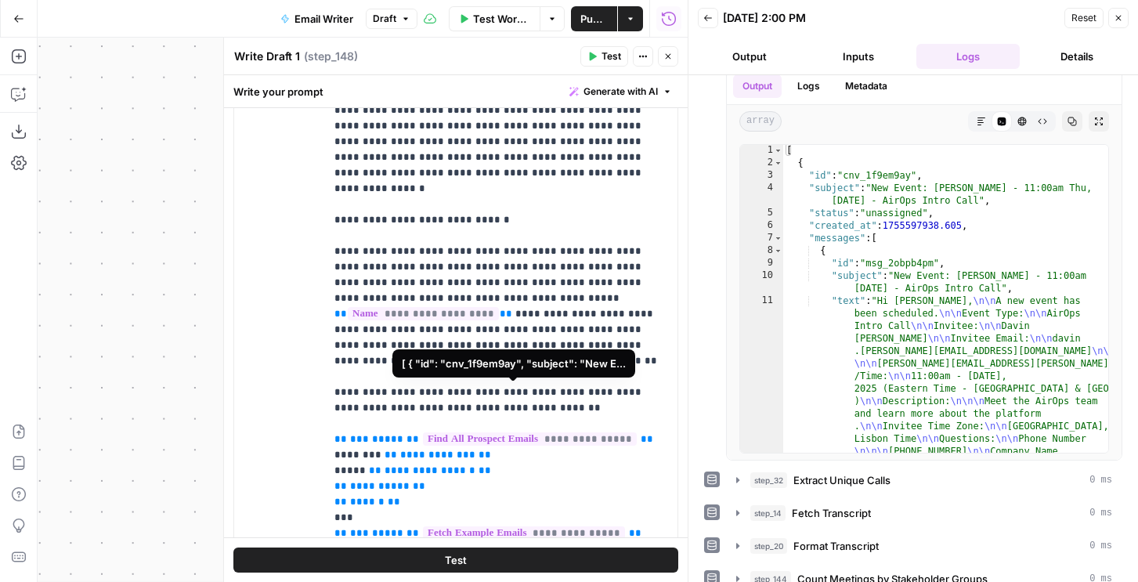
click at [615, 432] on span "**********" at bounding box center [530, 438] width 214 height 13
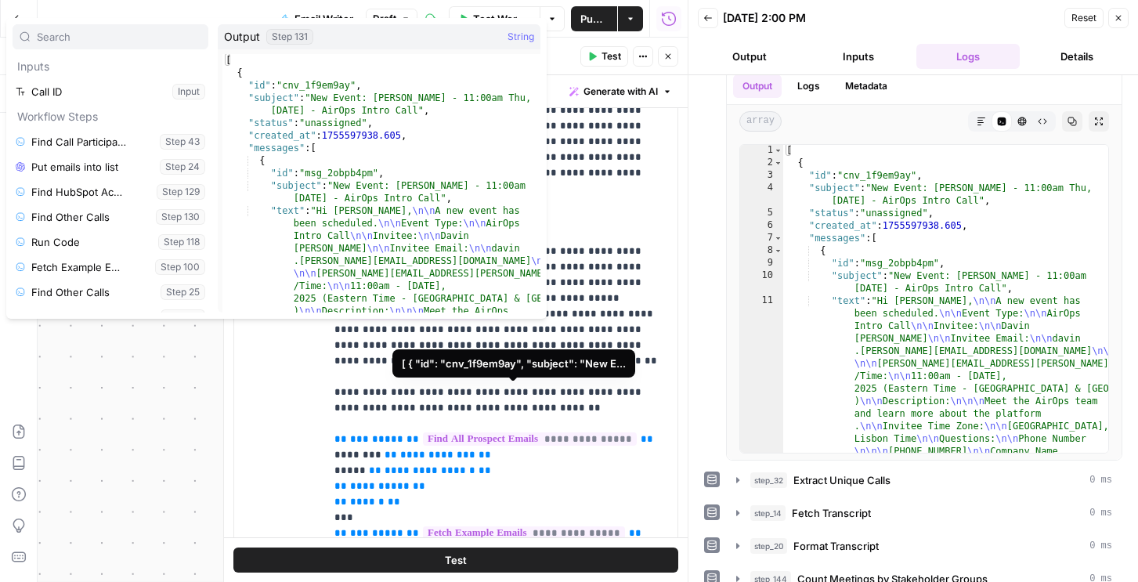
scroll to position [259, 0]
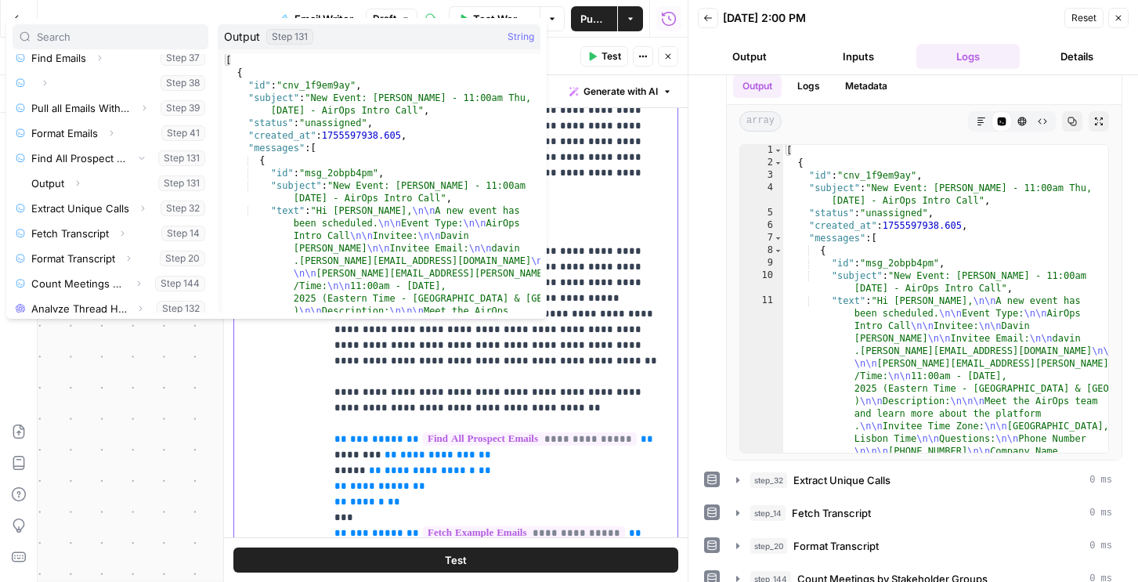
click at [615, 432] on span "**********" at bounding box center [530, 438] width 214 height 13
click at [522, 435] on p "**********" at bounding box center [501, 290] width 334 height 532
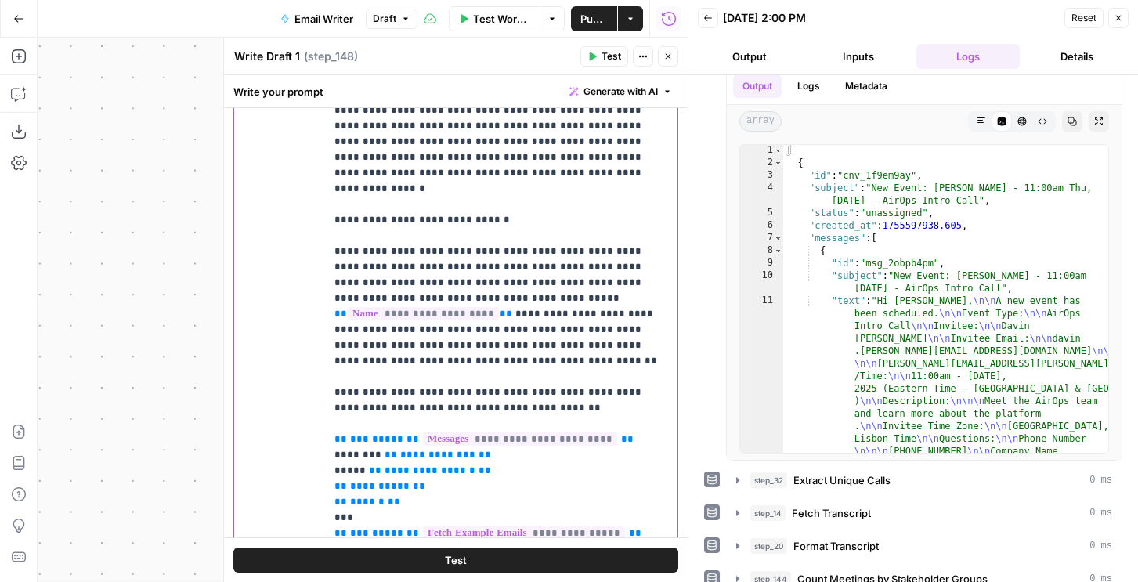
click at [610, 337] on p "**********" at bounding box center [501, 290] width 334 height 532
click at [550, 432] on span "**********" at bounding box center [520, 438] width 194 height 13
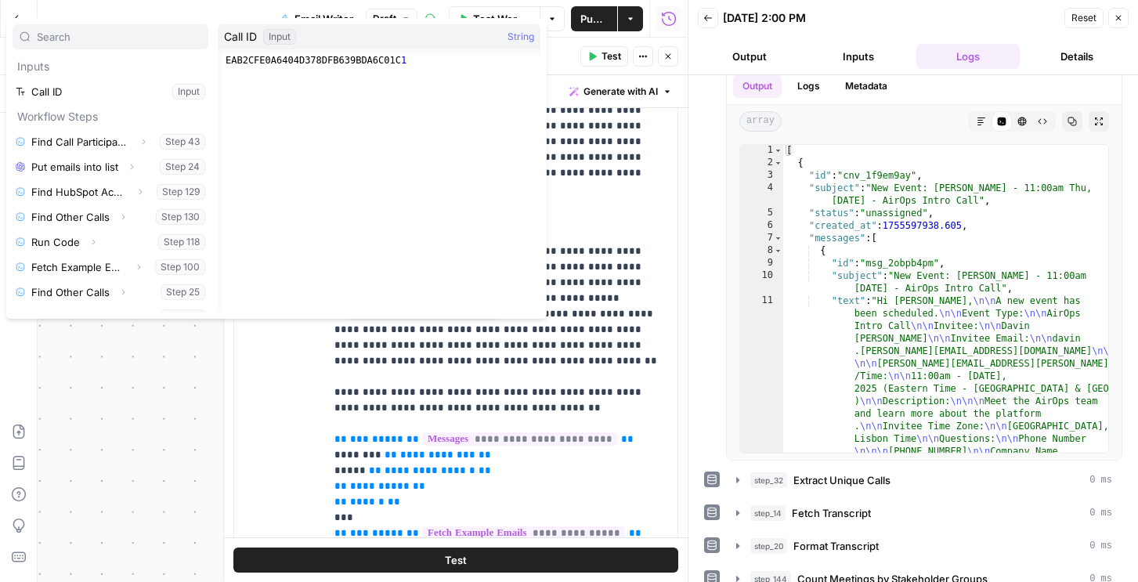
click at [615, 54] on span "Test" at bounding box center [611, 56] width 20 height 14
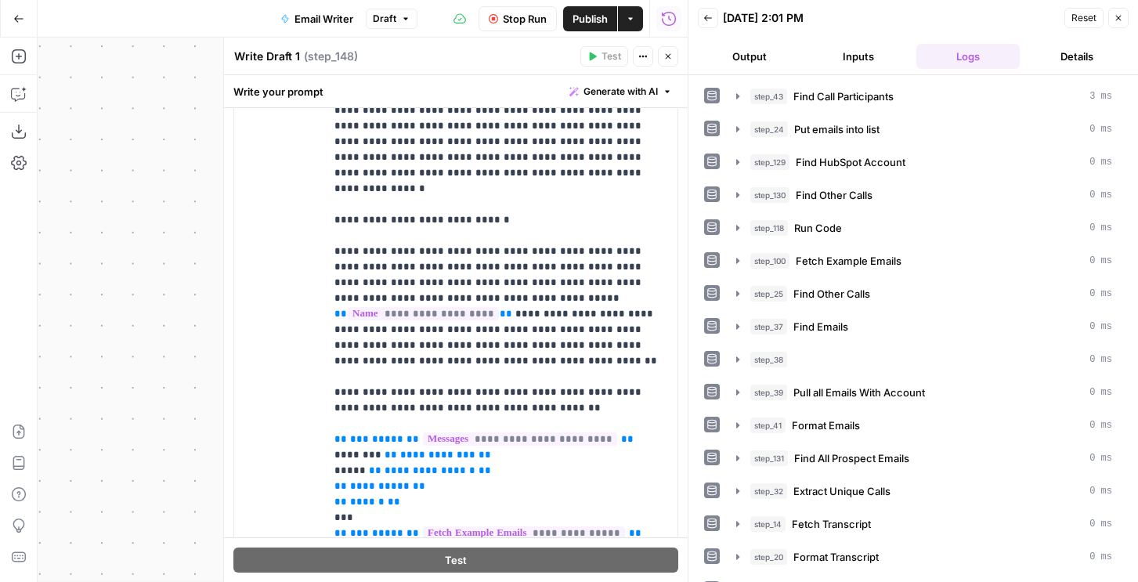
scroll to position [189, 0]
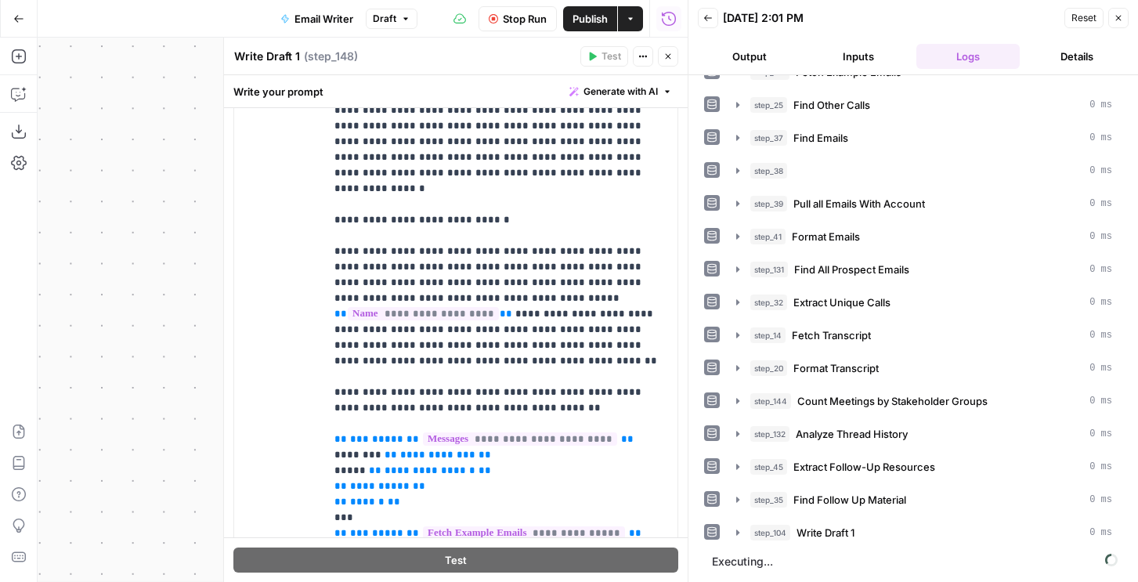
click at [759, 64] on button "Output" at bounding box center [749, 56] width 103 height 25
